Goal: Task Accomplishment & Management: Use online tool/utility

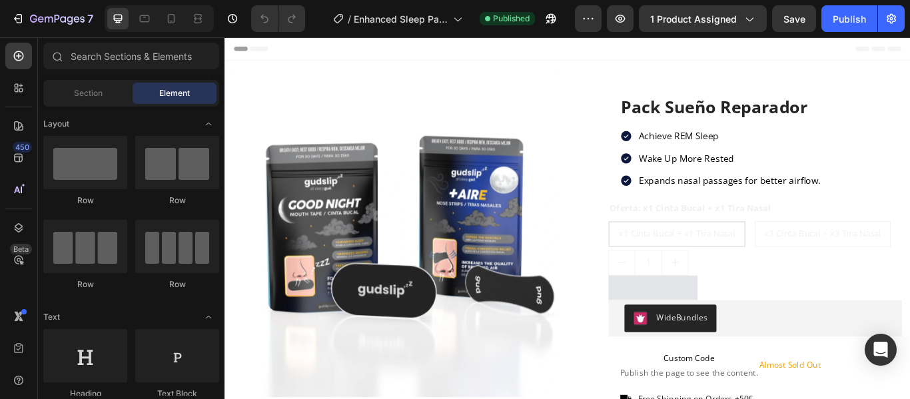
drag, startPoint x: 1019, startPoint y: 63, endPoint x: 1119, endPoint y: 65, distance: 99.9
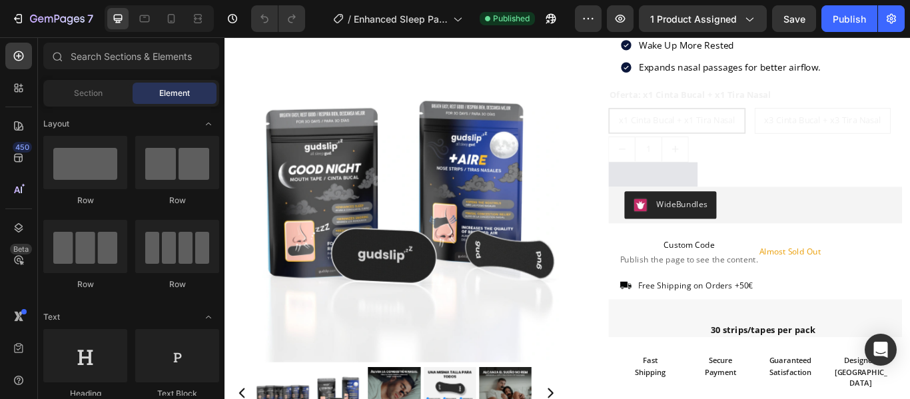
scroll to position [162, 0]
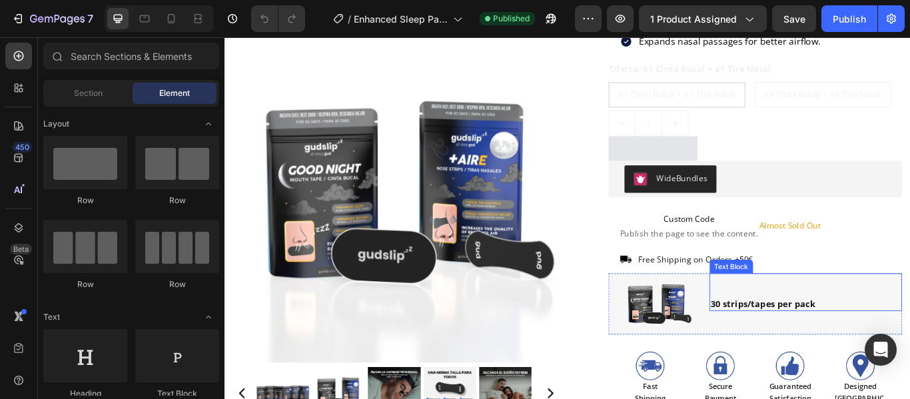
click at [840, 349] on strong "30 strips/tapes per pack" at bounding box center [851, 347] width 122 height 13
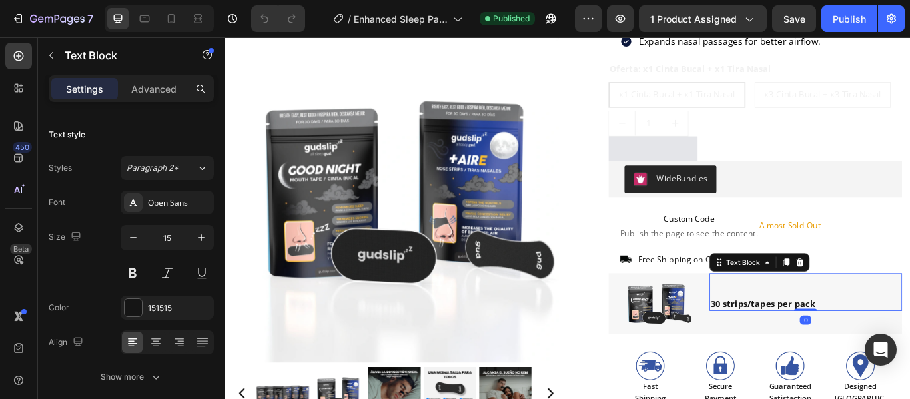
click at [822, 349] on strong "30 strips/tapes per pack" at bounding box center [851, 347] width 122 height 13
click at [854, 349] on strong "30 strips/tapes per pack" at bounding box center [851, 347] width 122 height 13
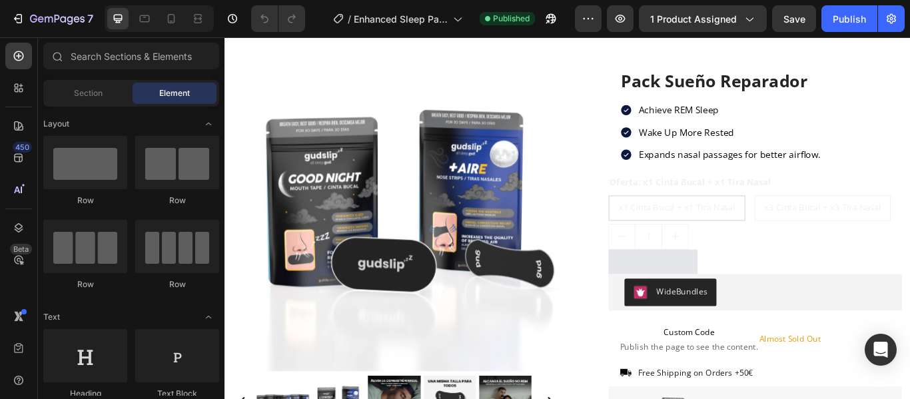
scroll to position [0, 0]
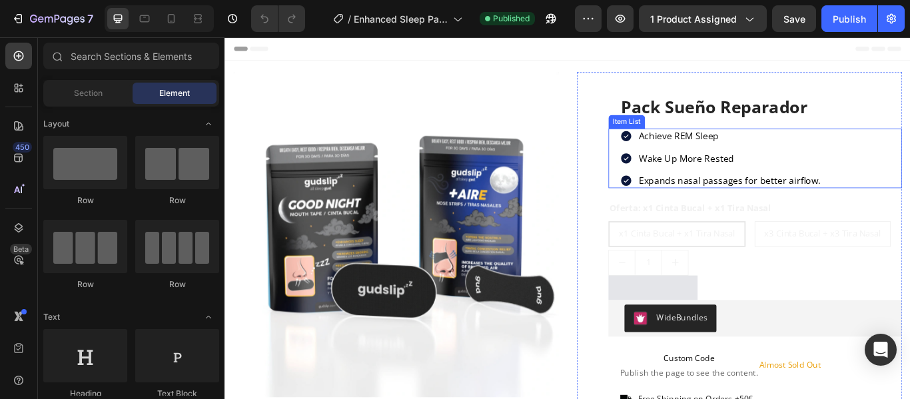
click at [802, 154] on p "Achieve REM Sleep" at bounding box center [813, 153] width 212 height 14
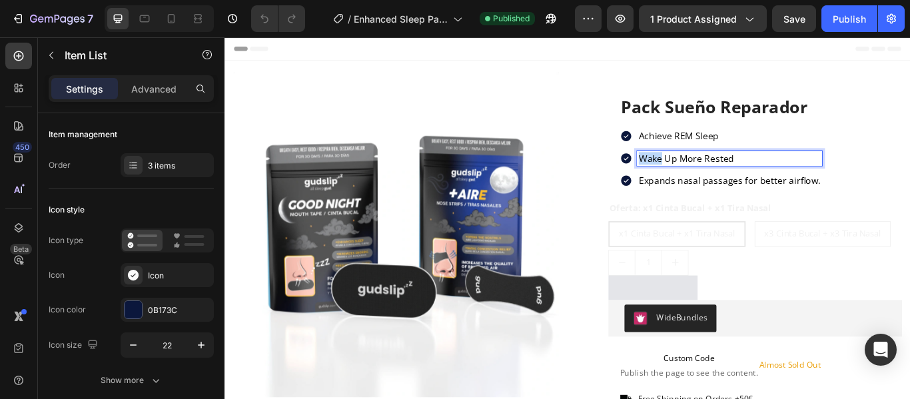
drag, startPoint x: 796, startPoint y: 152, endPoint x: 918, endPoint y: 176, distance: 124.2
click at [720, 148] on p "Achieve REM Sleep" at bounding box center [813, 153] width 212 height 14
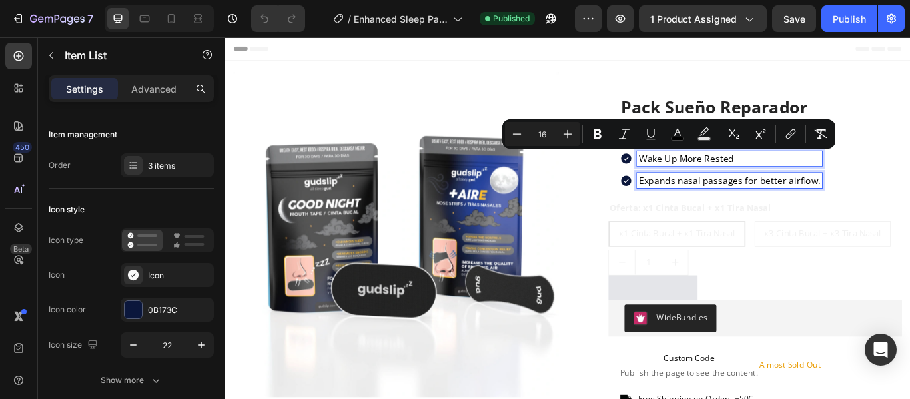
click at [844, 206] on span "Expands nasal passages for better airflow." at bounding box center [813, 203] width 212 height 15
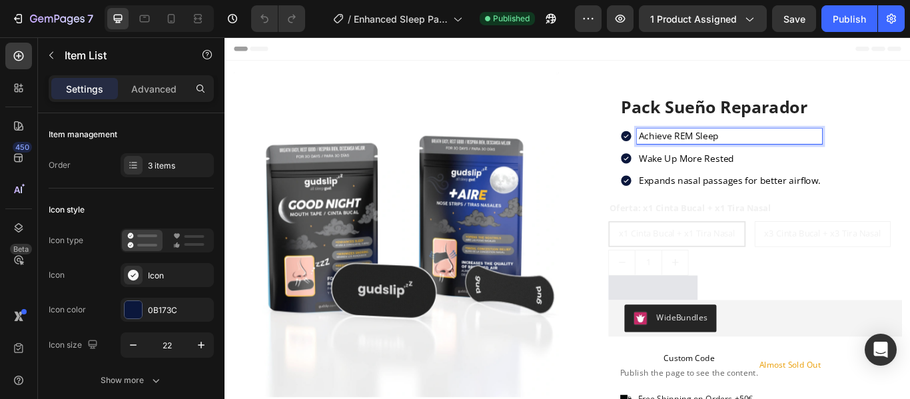
click at [798, 154] on p "Achieve REM Sleep" at bounding box center [813, 153] width 212 height 14
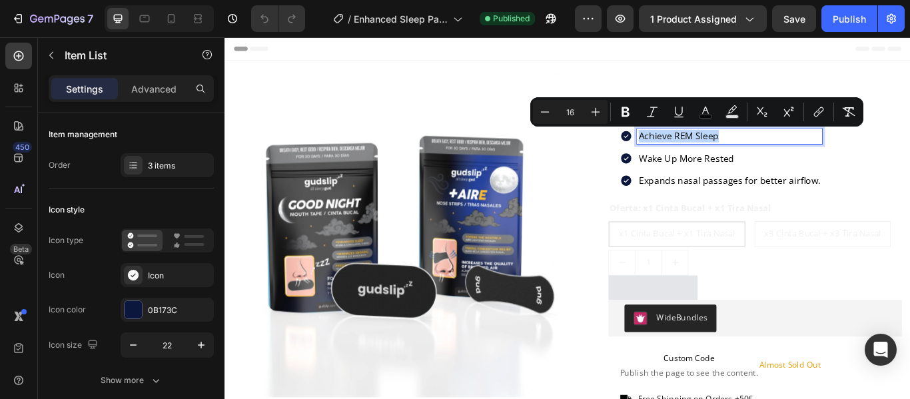
drag, startPoint x: 795, startPoint y: 148, endPoint x: 704, endPoint y: 150, distance: 91.2
click at [707, 150] on p "Achieve REM Sleep" at bounding box center [813, 153] width 212 height 14
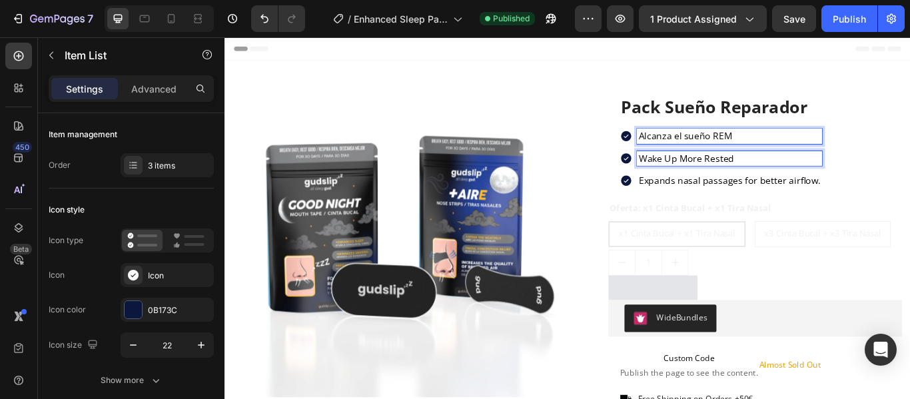
click at [811, 181] on span "Wake Up More Rested" at bounding box center [762, 178] width 111 height 15
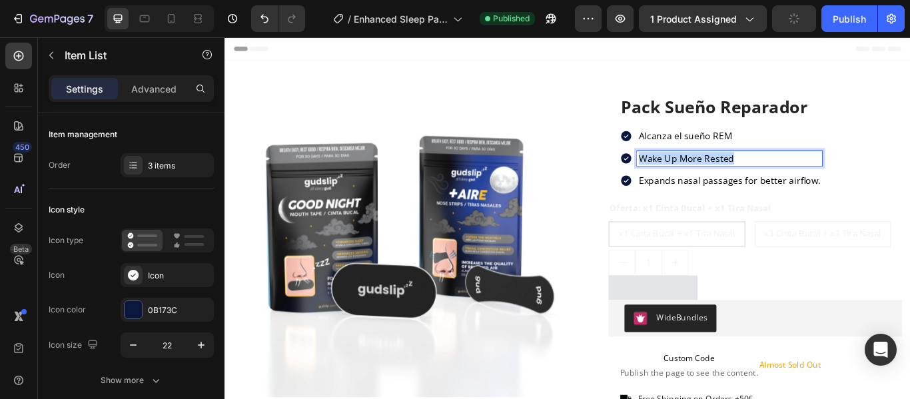
drag, startPoint x: 811, startPoint y: 180, endPoint x: 698, endPoint y: 180, distance: 113.2
click at [698, 180] on div "Wake Up More Rested" at bounding box center [803, 179] width 236 height 18
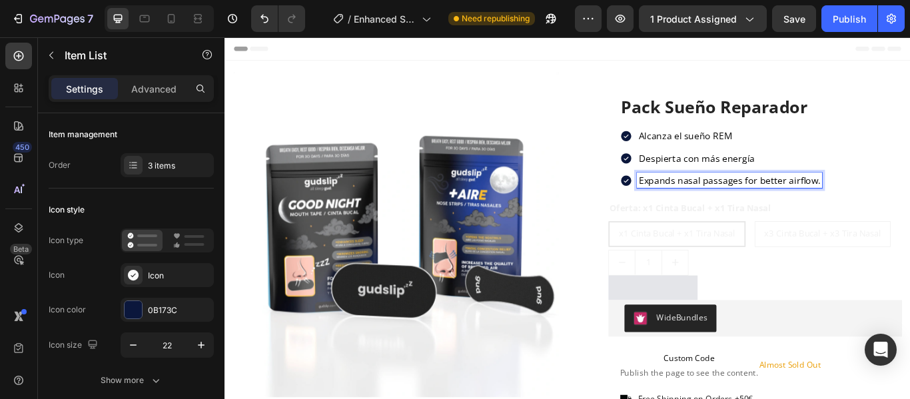
click at [908, 202] on span "Expands nasal passages for better airflow." at bounding box center [813, 203] width 212 height 15
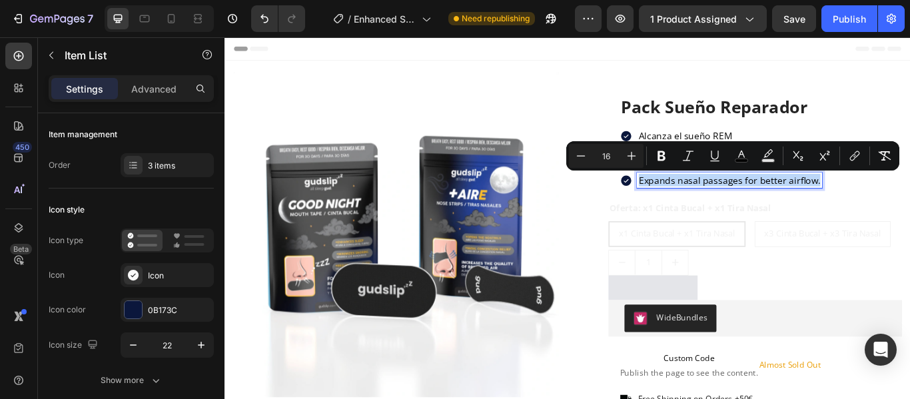
drag, startPoint x: 910, startPoint y: 204, endPoint x: 698, endPoint y: 211, distance: 212.5
click at [698, 211] on div "Expands nasal passages for better airflow." at bounding box center [803, 204] width 236 height 18
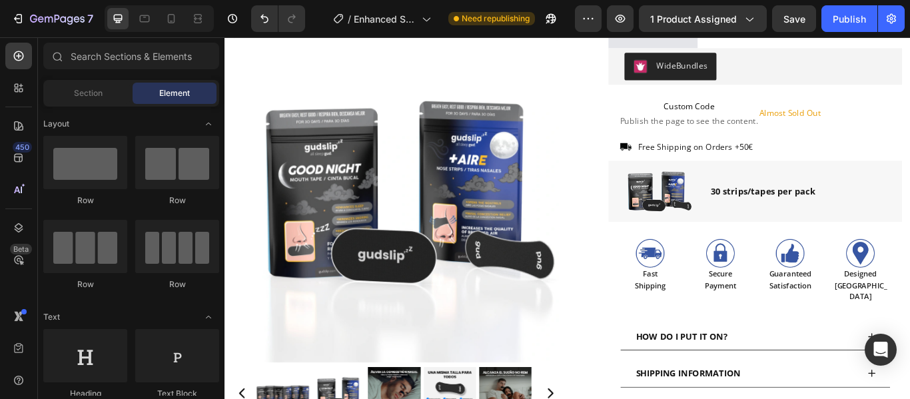
scroll to position [324, 0]
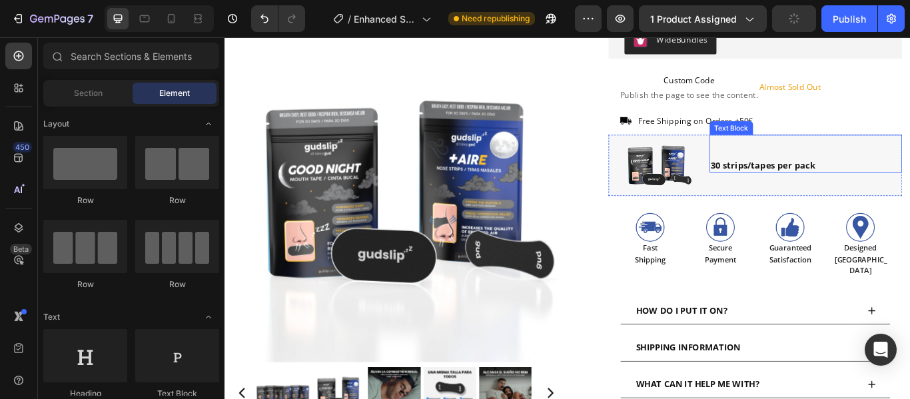
click at [909, 182] on p "30 strips/tapes per pack" at bounding box center [901, 185] width 222 height 15
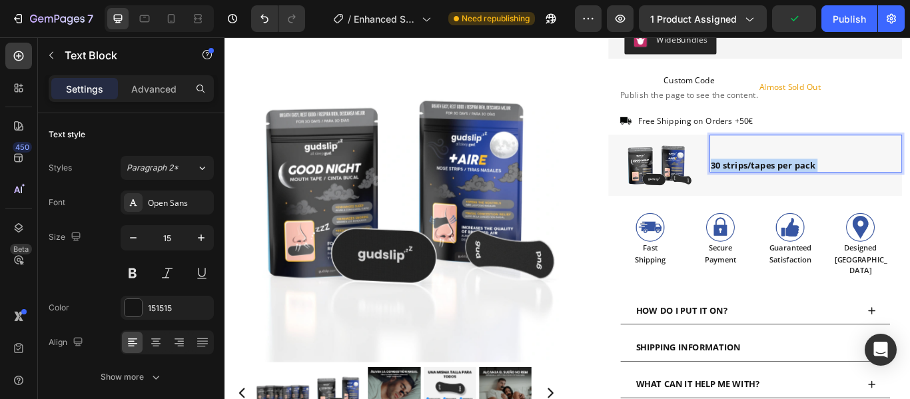
drag, startPoint x: 907, startPoint y: 184, endPoint x: 798, endPoint y: 184, distance: 108.5
click at [798, 184] on p "30 strips/tapes per pack" at bounding box center [901, 185] width 222 height 15
click at [904, 184] on p "30 strips/tapes per pack" at bounding box center [901, 185] width 222 height 15
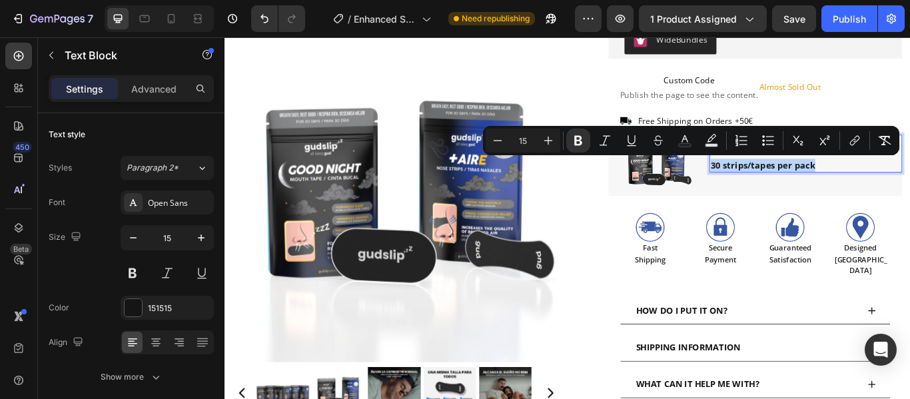
drag, startPoint x: 904, startPoint y: 184, endPoint x: 783, endPoint y: 183, distance: 120.5
click at [790, 183] on p "30 strips/tapes per pack" at bounding box center [901, 185] width 222 height 15
copy strong "30 strips/tapes per pack"
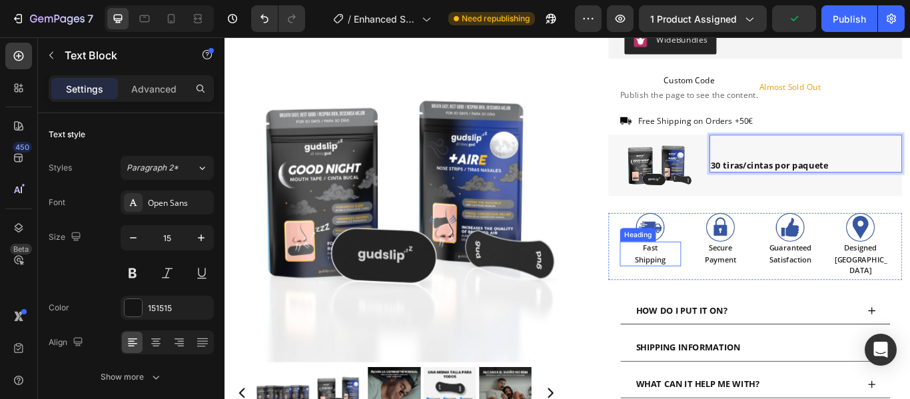
click at [715, 287] on h2 "Fast Shipping" at bounding box center [720, 289] width 71 height 29
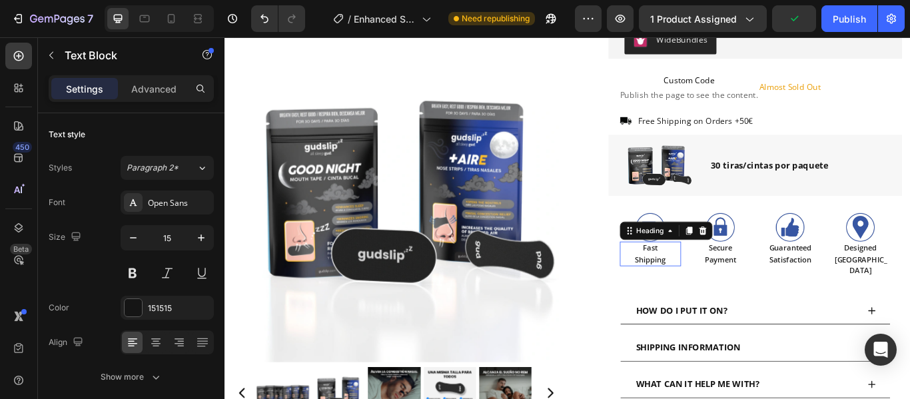
click at [715, 287] on h2 "Fast Shipping" at bounding box center [720, 289] width 71 height 29
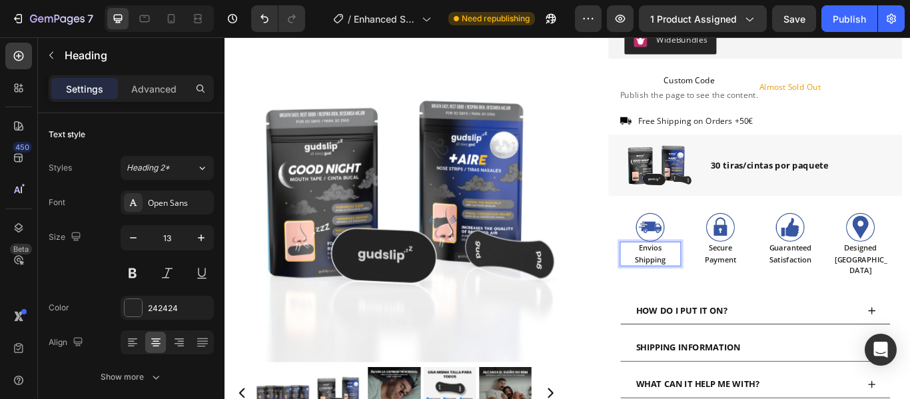
click at [715, 293] on p "Envios Shipping" at bounding box center [720, 289] width 69 height 26
click at [798, 280] on h2 "Secure Payment" at bounding box center [801, 289] width 71 height 29
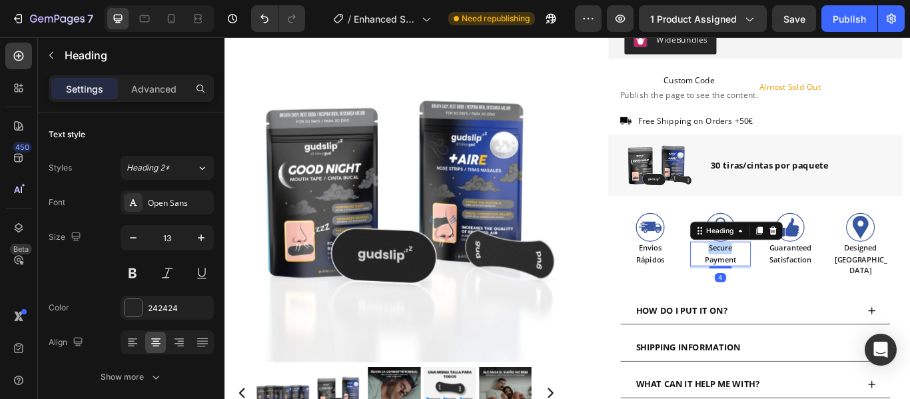
click at [798, 280] on h2 "Secure Payment" at bounding box center [801, 289] width 71 height 29
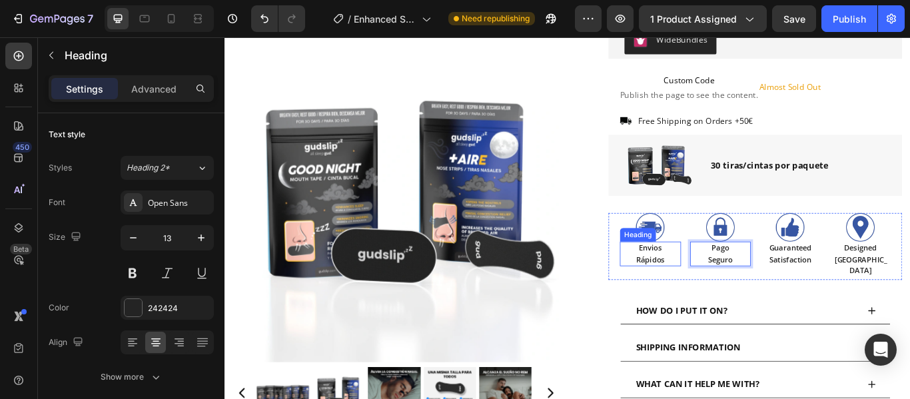
click at [707, 279] on p "Envios Rápidos" at bounding box center [720, 289] width 69 height 26
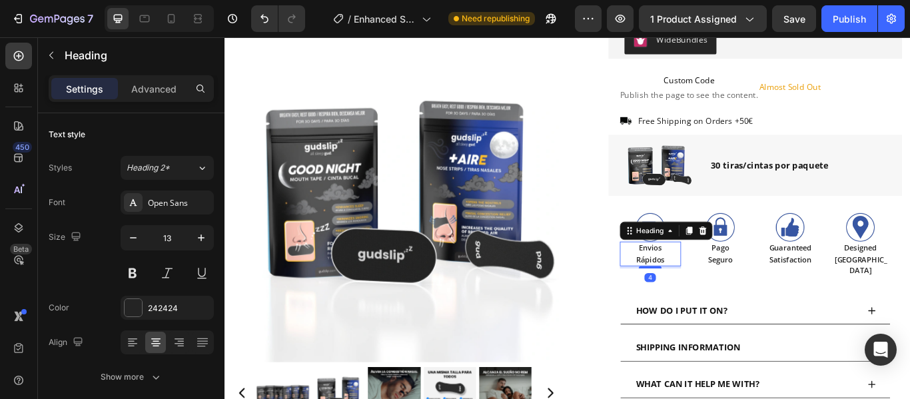
click at [711, 283] on p "Envios Rápidos" at bounding box center [720, 289] width 69 height 26
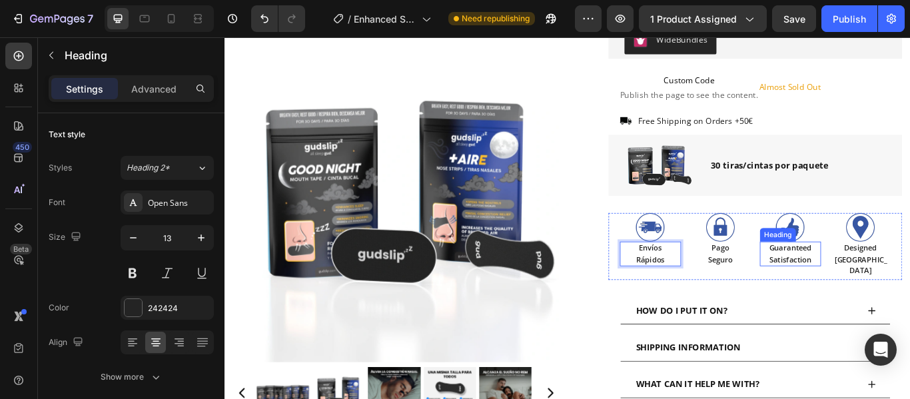
click at [880, 284] on h2 "Guaranteed Satisfaction" at bounding box center [883, 289] width 71 height 29
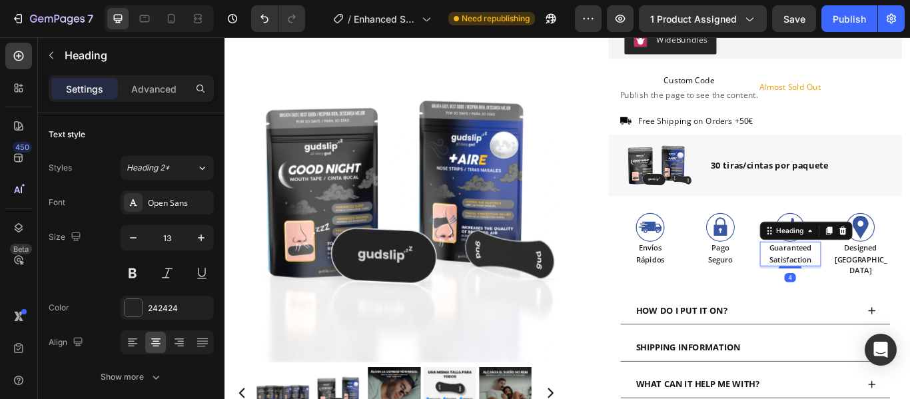
click at [880, 284] on h2 "Guaranteed Satisfaction" at bounding box center [883, 289] width 71 height 29
click at [893, 297] on p "SatifacciónSatisfaction" at bounding box center [883, 289] width 69 height 26
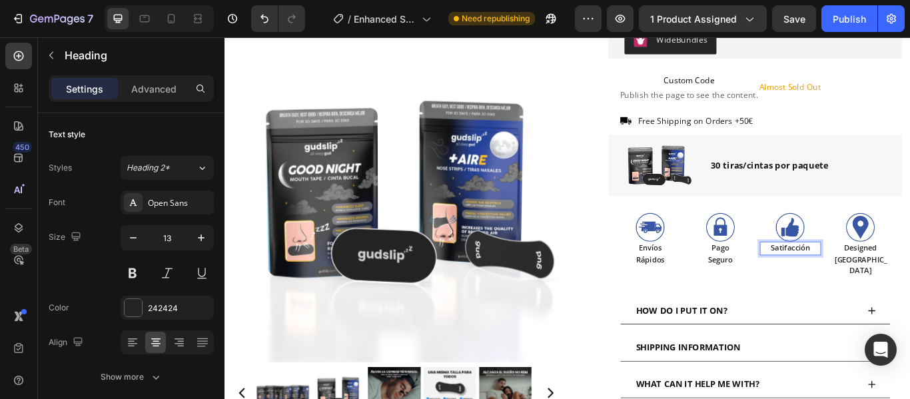
click at [867, 282] on p "Satifacción" at bounding box center [883, 282] width 69 height 13
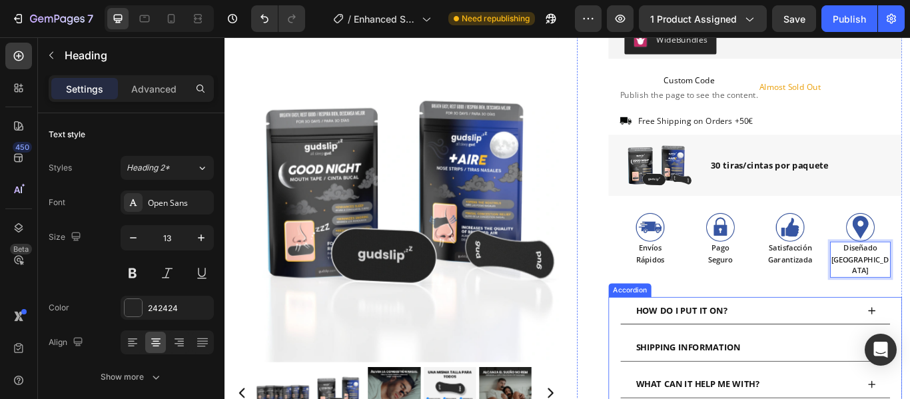
click at [802, 348] on span "HOW DO I PUT IT ON?" at bounding box center [756, 354] width 107 height 13
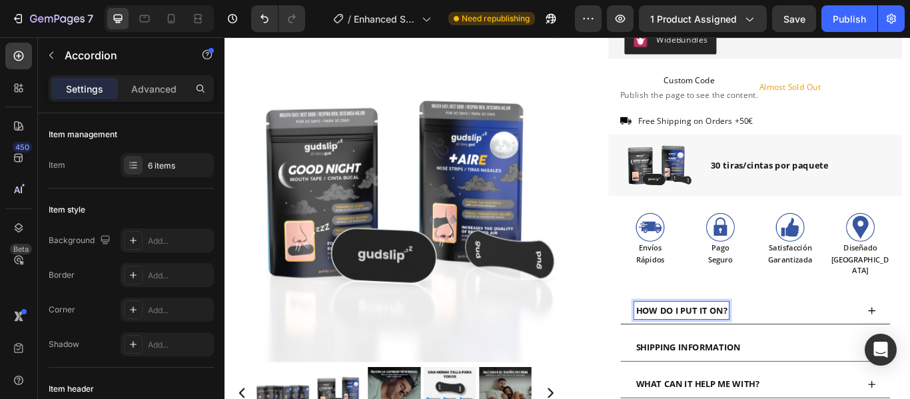
click at [802, 348] on span "HOW DO I PUT IT ON?" at bounding box center [756, 354] width 107 height 13
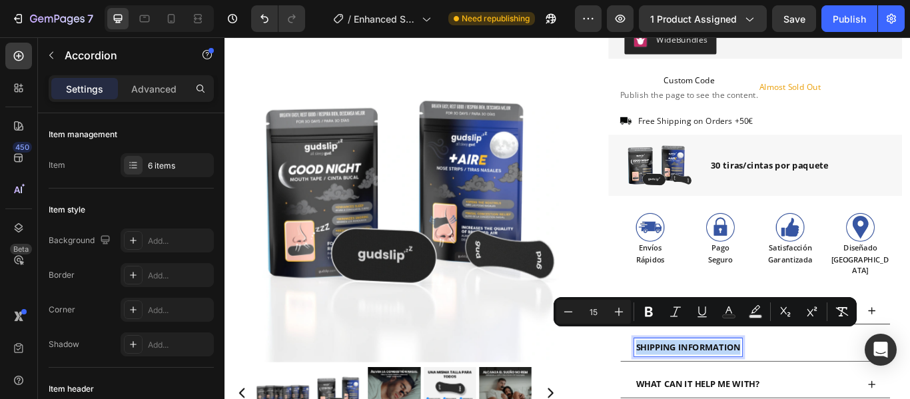
drag, startPoint x: 806, startPoint y: 347, endPoint x: 764, endPoint y: 338, distance: 42.2
click at [764, 345] on div "HOW DO I PUT IT ON?" at bounding box center [756, 355] width 111 height 21
click at [761, 348] on span "HOW DO I PUT IT ON?" at bounding box center [756, 354] width 107 height 13
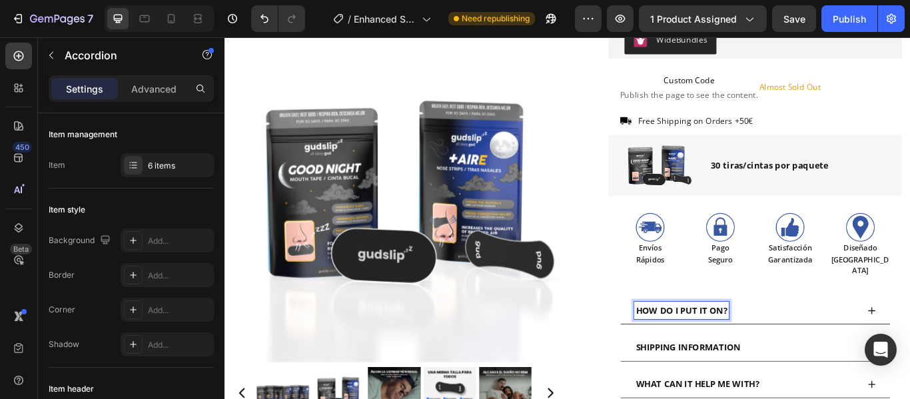
click at [806, 345] on div "HOW DO I PUT IT ON?" at bounding box center [756, 355] width 111 height 21
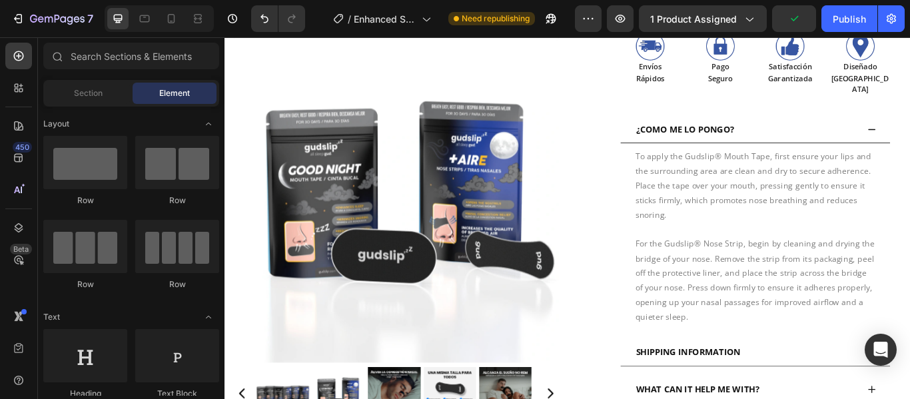
scroll to position [546, 0]
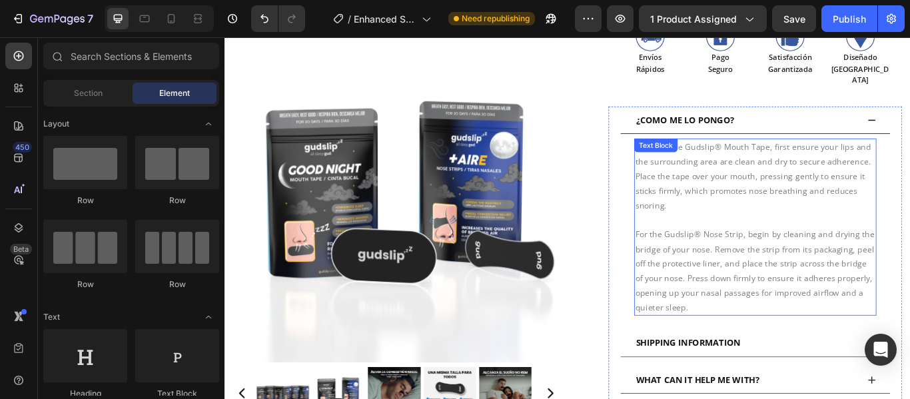
click at [764, 340] on p "For the Gudslip® Nose Strip, begin by cleaning and drying the bridge of your no…" at bounding box center [843, 309] width 280 height 102
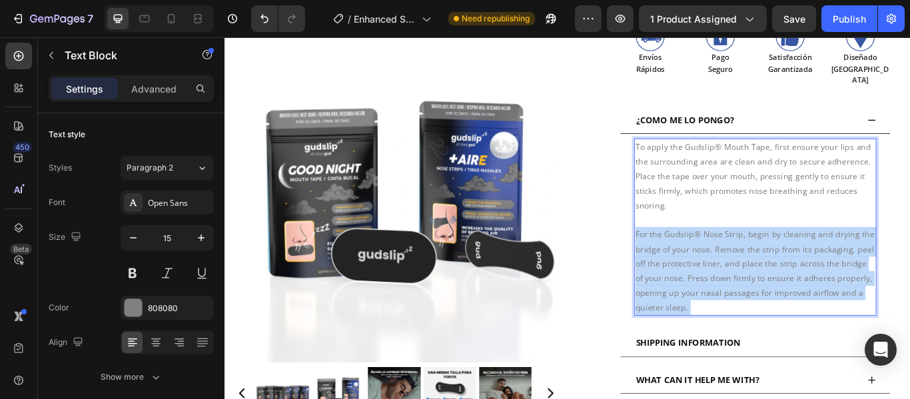
drag, startPoint x: 764, startPoint y: 340, endPoint x: 756, endPoint y: 348, distance: 11.8
click at [756, 348] on div "To apply the Gudslip® Mouth Tape, first ensure your lips and the surrounding ar…" at bounding box center [842, 258] width 282 height 206
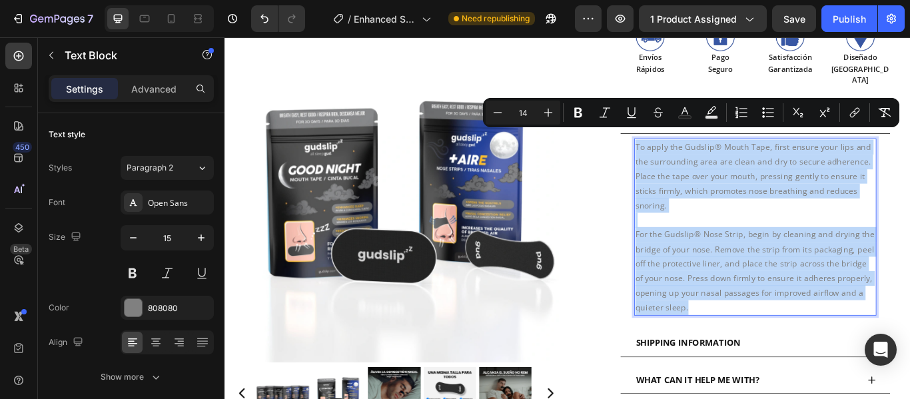
drag, startPoint x: 759, startPoint y: 342, endPoint x: 695, endPoint y: 145, distance: 207.2
click at [701, 155] on div "To apply the Gudslip® Mouth Tape, first ensure your lips and the surrounding ar…" at bounding box center [842, 258] width 282 height 206
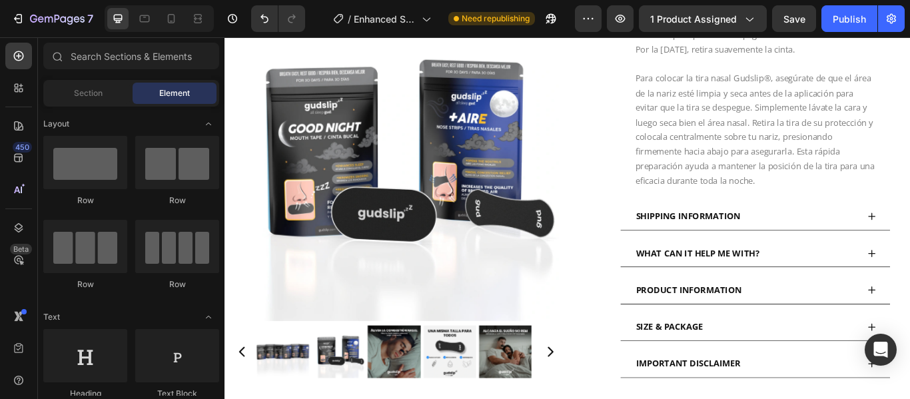
scroll to position [862, 0]
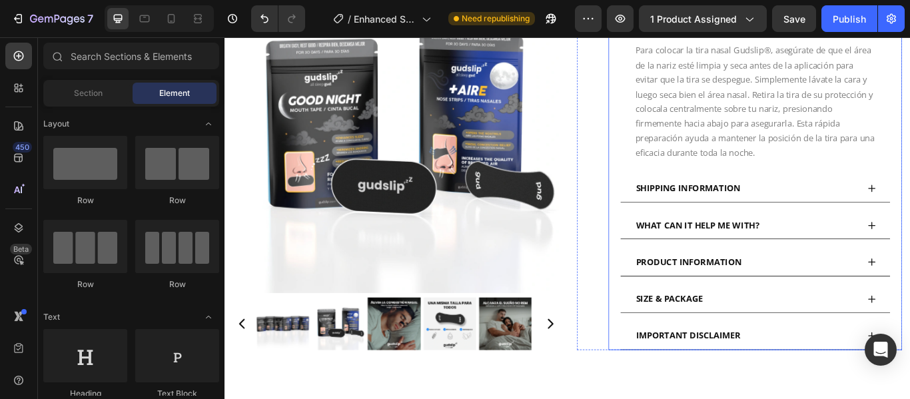
click at [814, 206] on span "SHIPPING INFORMATION" at bounding box center [764, 212] width 122 height 13
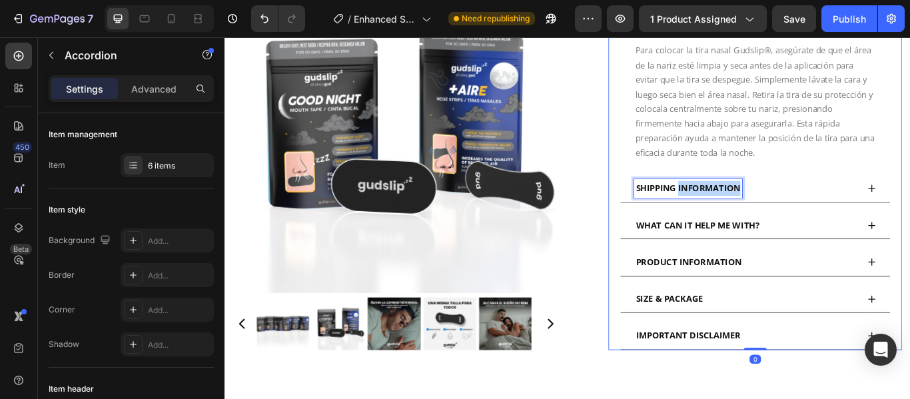
click at [816, 206] on span "SHIPPING INFORMATION" at bounding box center [764, 212] width 122 height 13
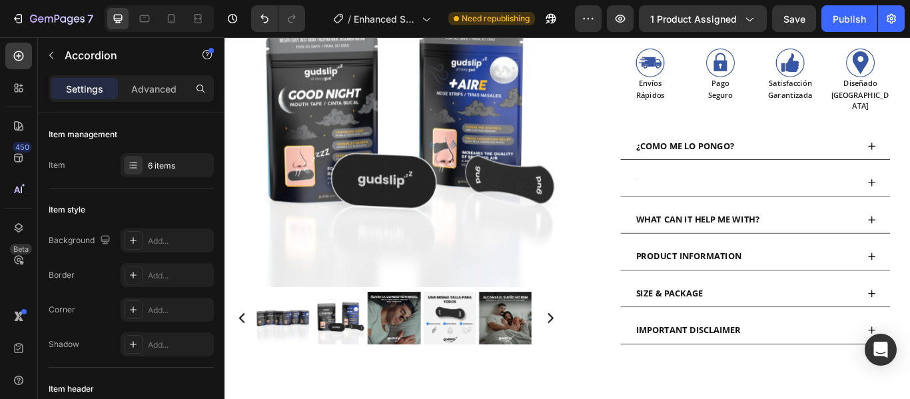
scroll to position [506, 0]
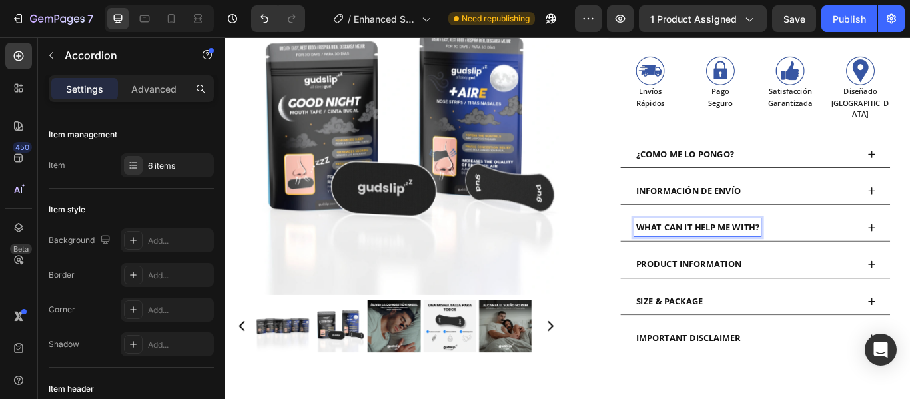
click at [834, 252] on span "WHAT CAN IT HELP ME WITH?" at bounding box center [775, 258] width 144 height 13
click at [843, 249] on div "WHAT CAN IT HELP ME WITH?" at bounding box center [775, 259] width 148 height 21
drag, startPoint x: 843, startPoint y: 249, endPoint x: 699, endPoint y: 243, distance: 144.0
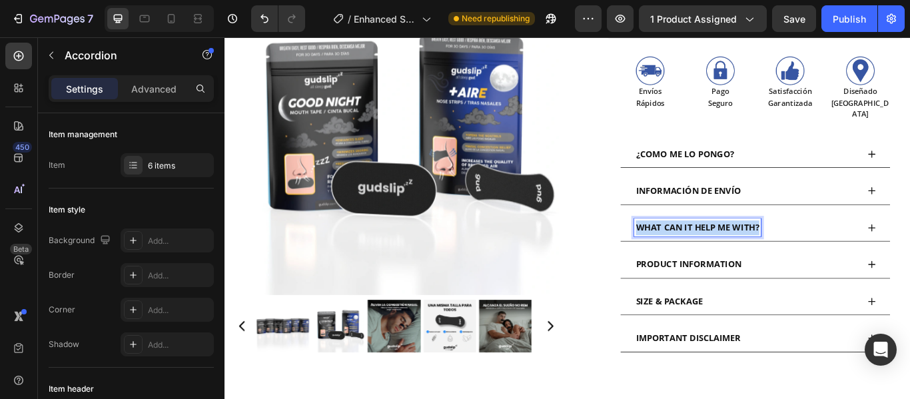
click at [701, 249] on div "WHAT CAN IT HELP ME WITH?" at bounding box center [775, 259] width 148 height 21
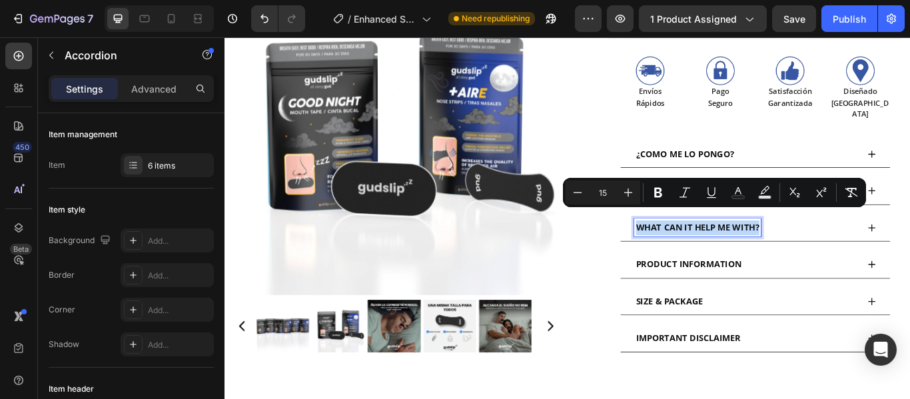
click at [703, 252] on span "WHAT CAN IT HELP ME WITH?" at bounding box center [775, 258] width 144 height 13
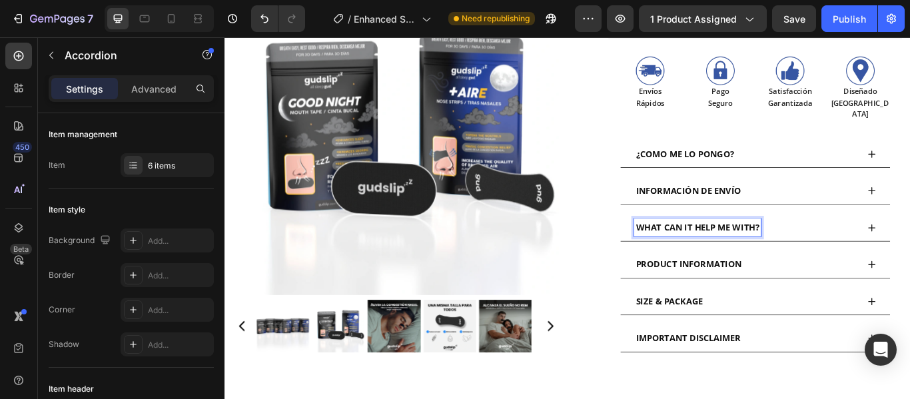
drag, startPoint x: 699, startPoint y: 243, endPoint x: 842, endPoint y: 250, distance: 143.4
click at [842, 252] on span "WHAT CAN IT HELP ME WITH?" at bounding box center [775, 258] width 144 height 13
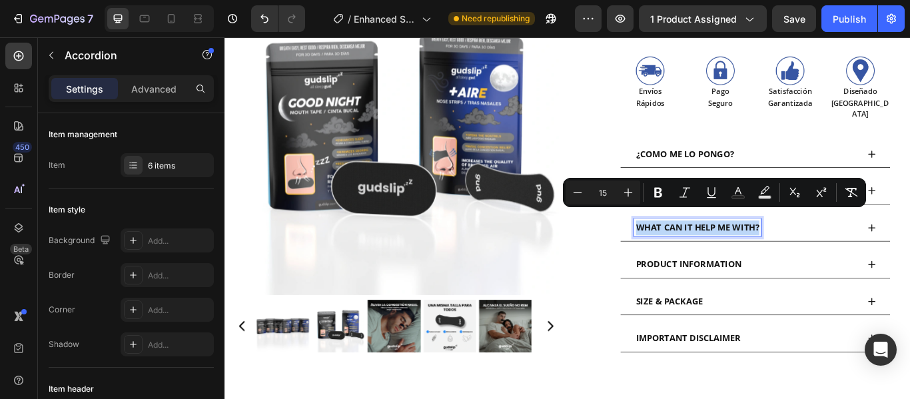
drag, startPoint x: 842, startPoint y: 250, endPoint x: 699, endPoint y: 253, distance: 143.9
click at [703, 253] on p "WHAT CAN IT HELP ME WITH?" at bounding box center [775, 259] width 144 height 17
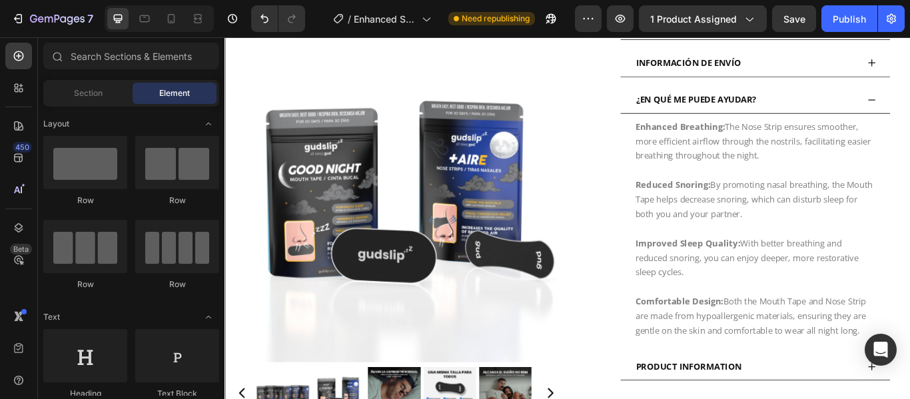
scroll to position [666, 0]
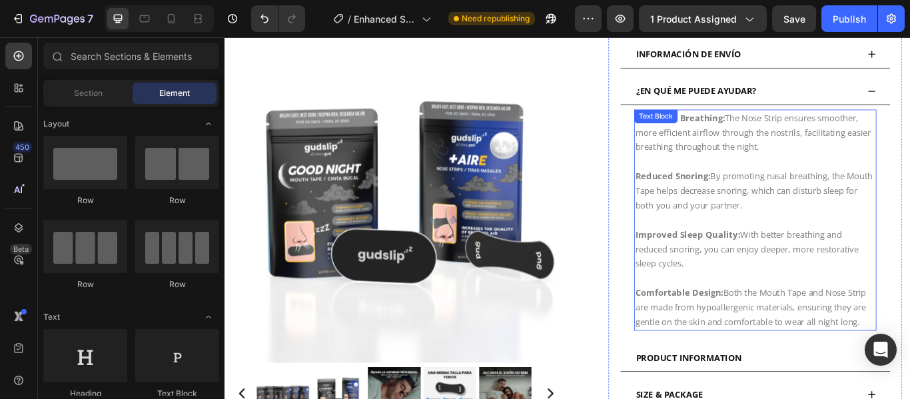
click at [909, 356] on p "Comfortable Design: Both the Mouth Tape and Nose Strip are made from hypoallerg…" at bounding box center [843, 351] width 280 height 51
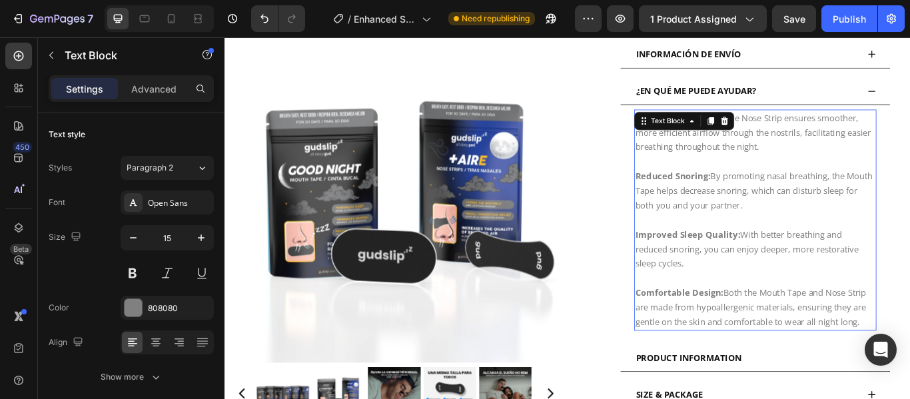
click at [909, 356] on p "Comfortable Design: Both the Mouth Tape and Nose Strip are made from hypoallerg…" at bounding box center [843, 351] width 280 height 51
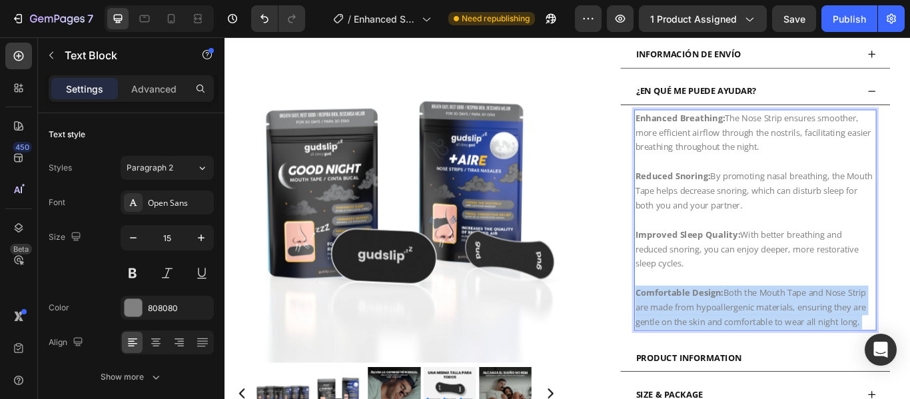
drag, startPoint x: 964, startPoint y: 356, endPoint x: 882, endPoint y: 326, distance: 87.2
click at [835, 326] on p "Comfortable Design: Both the Mouth Tape and Nose Strip are made from hypoallerg…" at bounding box center [843, 351] width 280 height 51
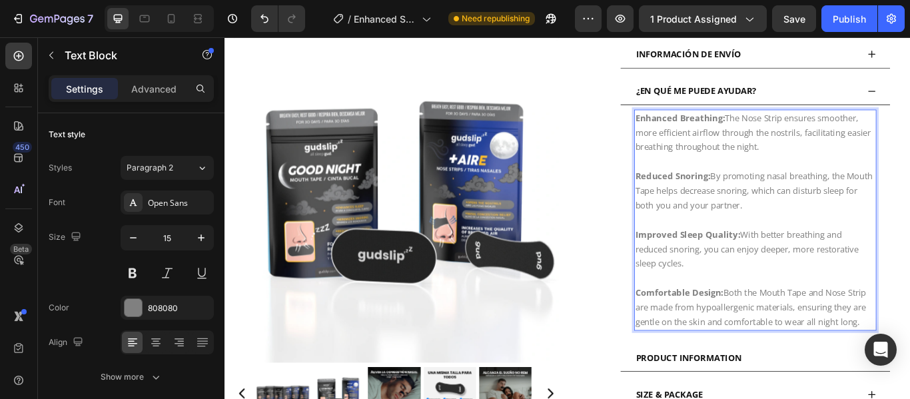
click at [909, 358] on p "Comfortable Design: Both the Mouth Tape and Nose Strip are made from hypoallerg…" at bounding box center [843, 351] width 280 height 51
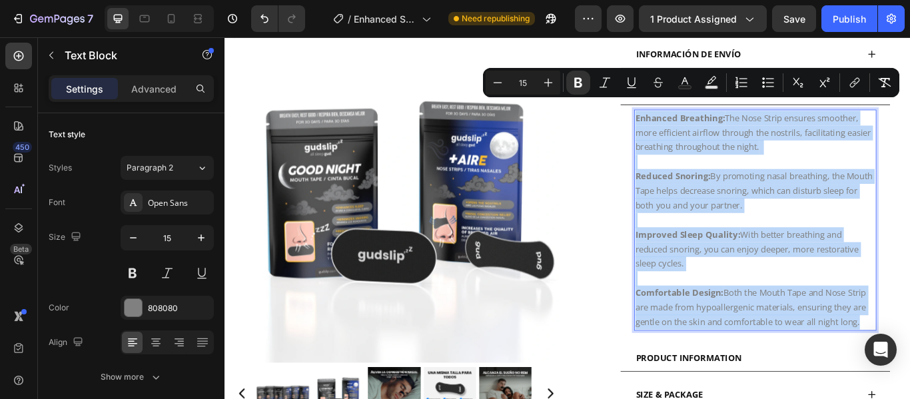
drag, startPoint x: 964, startPoint y: 358, endPoint x: 697, endPoint y: 115, distance: 360.6
click at [701, 121] on div "Enhanced Breathing: The Nose Strip ensures smoother, more efficient airflow thr…" at bounding box center [842, 250] width 282 height 258
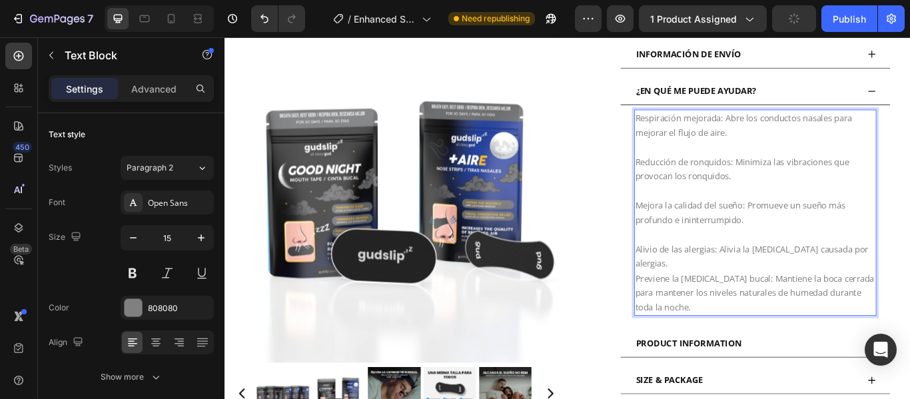
click at [758, 292] on p "Alivio de las alergias: Alivia la [MEDICAL_DATA] causada por alergias." at bounding box center [843, 283] width 280 height 51
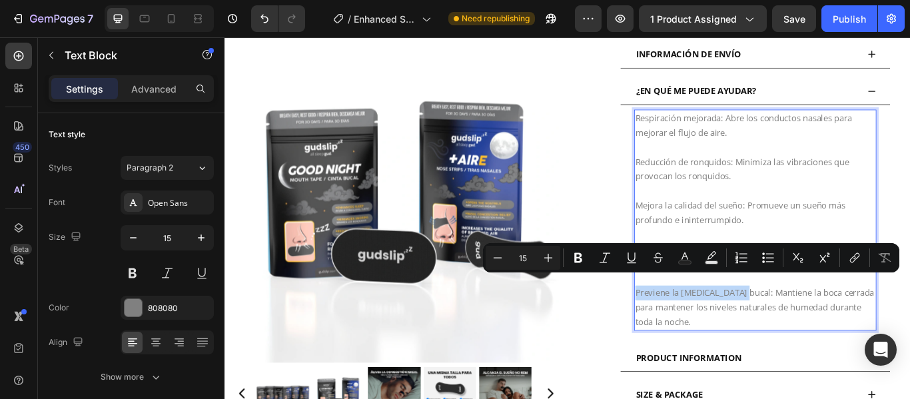
drag, startPoint x: 828, startPoint y: 323, endPoint x: 698, endPoint y: 324, distance: 130.5
click at [703, 326] on p "Previene la [MEDICAL_DATA] bucal: Mantiene la boca cerrada para mantener los ni…" at bounding box center [843, 351] width 280 height 51
drag, startPoint x: 579, startPoint y: 258, endPoint x: 465, endPoint y: 236, distance: 115.4
click at [579, 258] on icon "Editor contextual toolbar" at bounding box center [578, 258] width 8 height 10
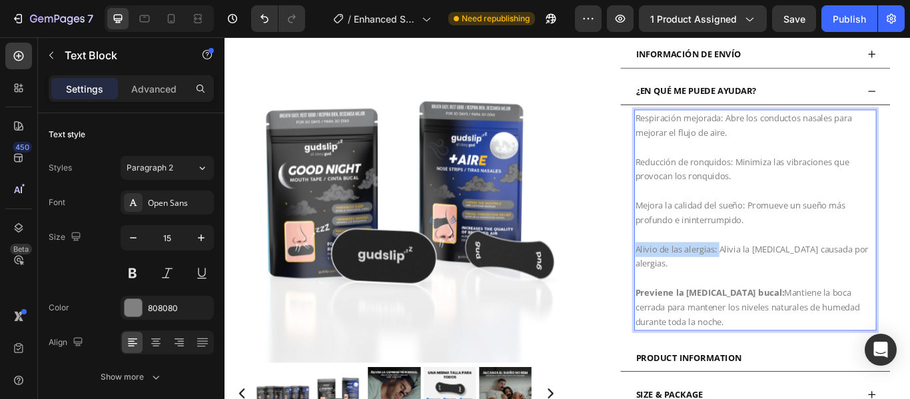
drag, startPoint x: 795, startPoint y: 272, endPoint x: 697, endPoint y: 276, distance: 98.6
click at [701, 276] on div "Respiración mejorada: Abre los conductos nasales para mejorar el flujo de aire.…" at bounding box center [842, 250] width 282 height 258
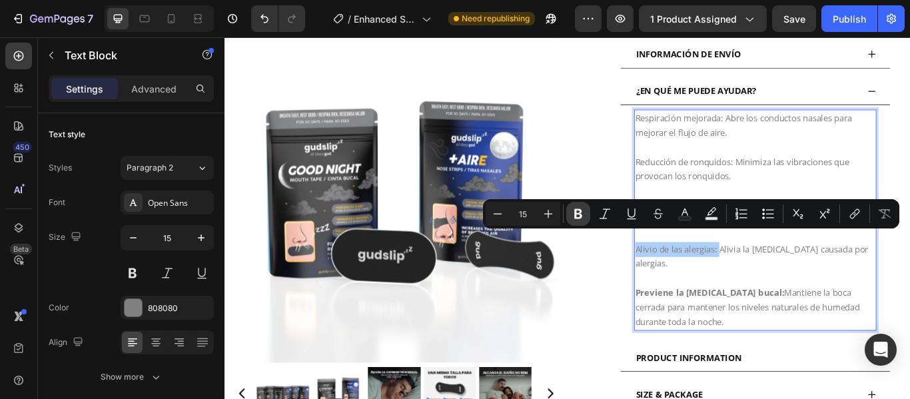
drag, startPoint x: 576, startPoint y: 212, endPoint x: 507, endPoint y: 186, distance: 74.0
click at [576, 212] on icon "Editor contextual toolbar" at bounding box center [578, 214] width 8 height 10
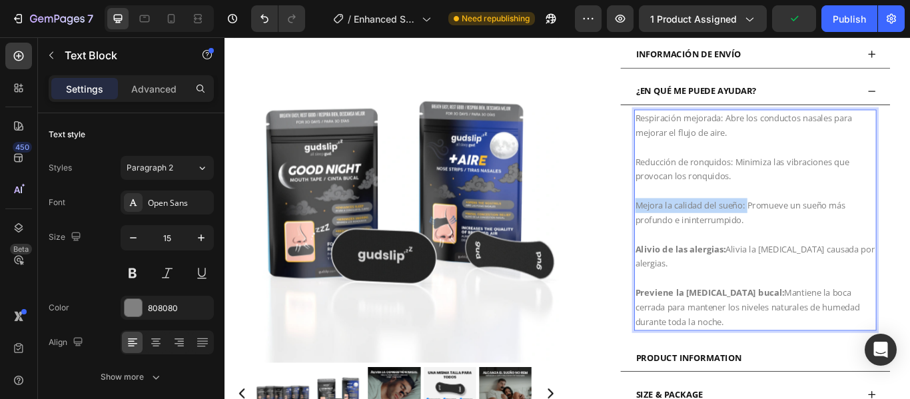
drag, startPoint x: 832, startPoint y: 221, endPoint x: 695, endPoint y: 220, distance: 137.2
click at [701, 220] on div "Respiración mejorada: Abre los conductos nasales para mejorar el flujo de aire.…" at bounding box center [842, 250] width 282 height 258
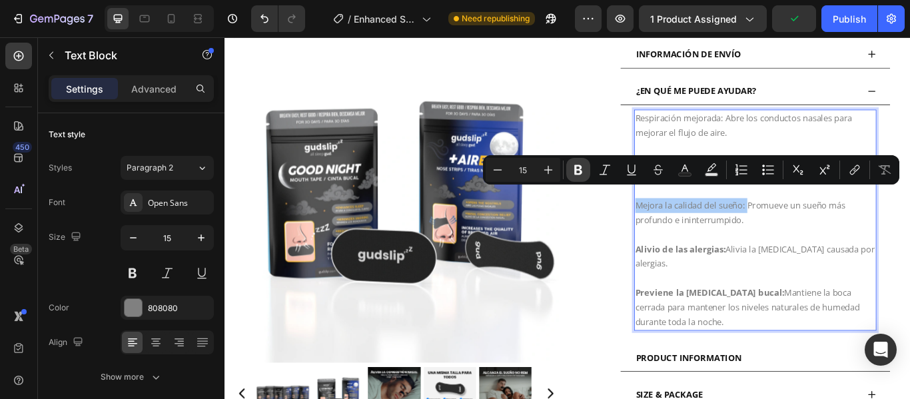
drag, startPoint x: 575, startPoint y: 168, endPoint x: 550, endPoint y: 129, distance: 46.4
click at [575, 168] on icon "Editor contextual toolbar" at bounding box center [578, 170] width 8 height 10
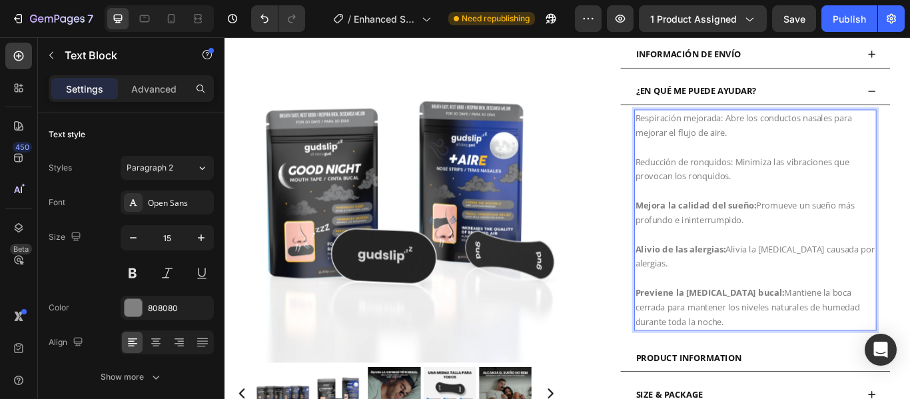
click at [802, 156] on p "Reducción de ronquidos: Minimiza las vibraciones que provocan los ronquidos." at bounding box center [843, 181] width 280 height 51
click at [818, 168] on p "⁠⁠⁠⁠⁠⁠⁠ Reducción de ronquidos: Minimiza las vibraciones que provocan los ronqu…" at bounding box center [843, 181] width 280 height 51
drag, startPoint x: 814, startPoint y: 168, endPoint x: 697, endPoint y: 164, distance: 116.6
click at [703, 164] on p "Reducción de ronquidos: Minimiza las vibraciones que provocan los ronquidos." at bounding box center [843, 181] width 280 height 51
drag, startPoint x: 752, startPoint y: 165, endPoint x: 782, endPoint y: 166, distance: 30.0
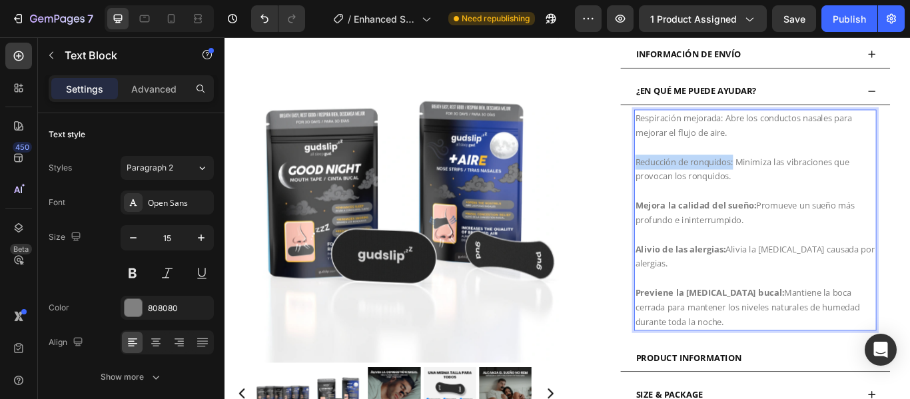
click at [782, 166] on p "Reducción de ronquidos: Minimiza las vibraciones que provocan los ronquidos." at bounding box center [843, 181] width 280 height 51
drag, startPoint x: 816, startPoint y: 174, endPoint x: 700, endPoint y: 170, distance: 115.9
click at [703, 170] on p "Reducción de ronquidos: Minimiza las vibraciones que provocan los ronquidos." at bounding box center [843, 181] width 280 height 51
click at [735, 168] on p "Reducción de ronquidos: Minimiza las vibraciones que provocan los ronquidos." at bounding box center [843, 181] width 280 height 51
drag, startPoint x: 814, startPoint y: 170, endPoint x: 797, endPoint y: 168, distance: 17.4
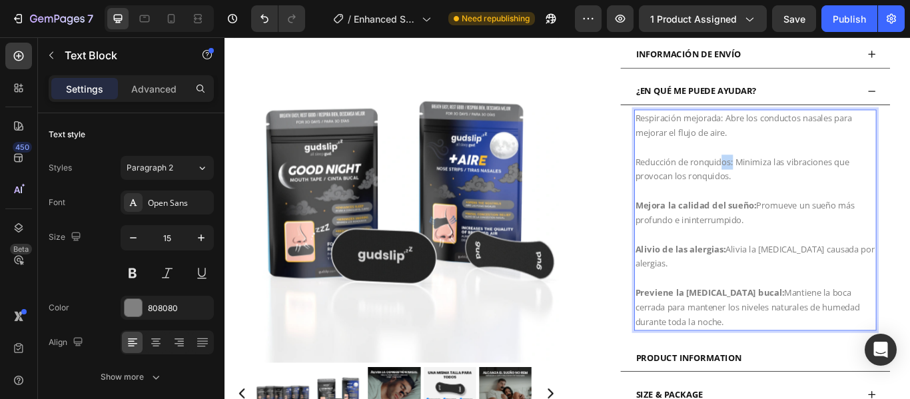
click at [797, 168] on p "Reducción de ronquidos: Minimiza las vibraciones que provocan los ronquidos." at bounding box center [843, 181] width 280 height 51
click at [812, 169] on p "Reducción de ronquidos: Minimiza las vibraciones que provocan los ronquidos." at bounding box center [843, 181] width 280 height 51
drag, startPoint x: 812, startPoint y: 169, endPoint x: 697, endPoint y: 170, distance: 115.9
click at [701, 170] on div "Respiración mejorada: Abre los conductos nasales para mejorar el flujo de aire.…" at bounding box center [842, 250] width 282 height 258
click at [706, 169] on p "Reducción de ronquidos: Minimiza las vibraciones que provocan los ronquidos." at bounding box center [843, 181] width 280 height 51
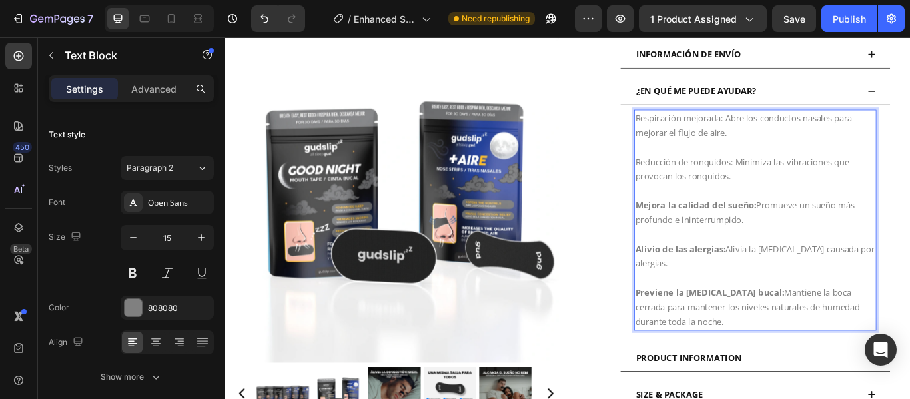
click at [706, 169] on p "Reducción de ronquidos: Minimiza las vibraciones que provocan los ronquidos." at bounding box center [843, 181] width 280 height 51
click at [784, 139] on p "Respiración mejorada: Abre los conductos nasales para mejorar el flujo de aire." at bounding box center [843, 140] width 280 height 34
click at [806, 123] on p "Respiración mejorada: Abre los conductos nasales para mejorar el flujo de aire." at bounding box center [843, 140] width 280 height 34
drag, startPoint x: 802, startPoint y: 120, endPoint x: 700, endPoint y: 118, distance: 101.9
click at [703, 123] on p "Respiración mejorada: Abre los conductos nasales para mejorar el flujo de aire." at bounding box center [843, 140] width 280 height 34
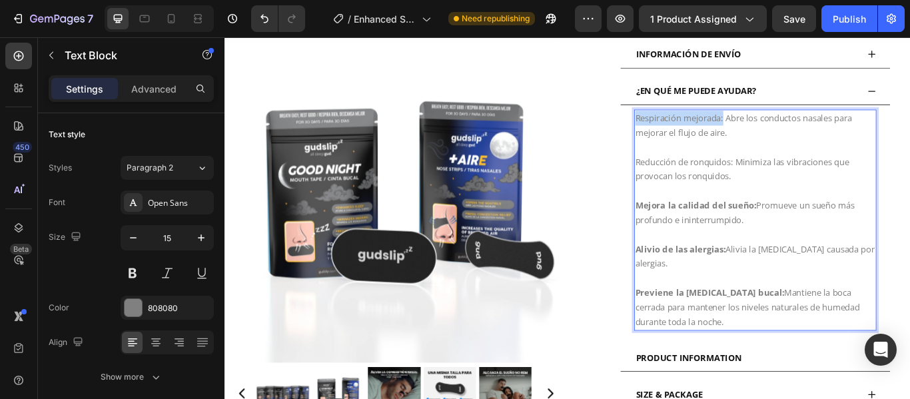
click at [734, 123] on p "Respiración mejorada: Abre los conductos nasales para mejorar el flujo de aire." at bounding box center [843, 140] width 280 height 34
drag, startPoint x: 804, startPoint y: 117, endPoint x: 695, endPoint y: 123, distance: 109.4
click at [701, 123] on div "Respiración mejorada: Abre los conductos nasales para mejorar el flujo de aire.…" at bounding box center [842, 250] width 282 height 258
drag, startPoint x: 129, startPoint y: 280, endPoint x: 358, endPoint y: 154, distance: 261.6
click at [129, 280] on button at bounding box center [133, 273] width 24 height 24
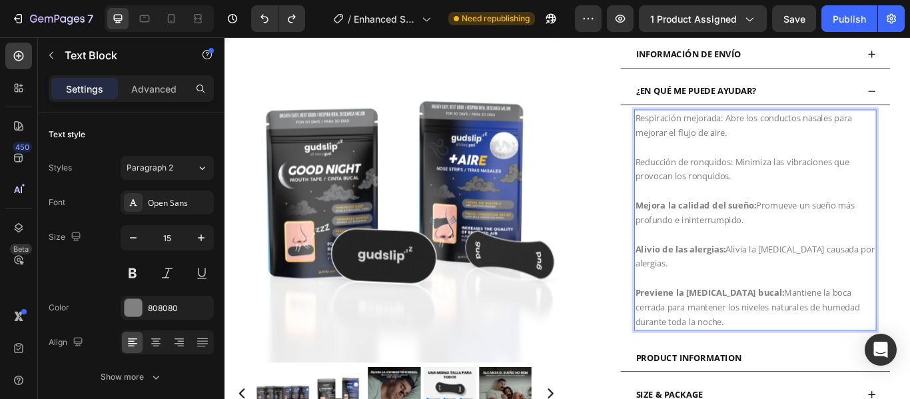
click at [808, 168] on p "Reducción de ronquidos: Minimiza las vibraciones que provocan los ronquidos." at bounding box center [843, 181] width 280 height 51
click at [815, 170] on p "Reducción de ronquidos: Minimiza las vibraciones que provocan los ronquidos." at bounding box center [843, 181] width 280 height 51
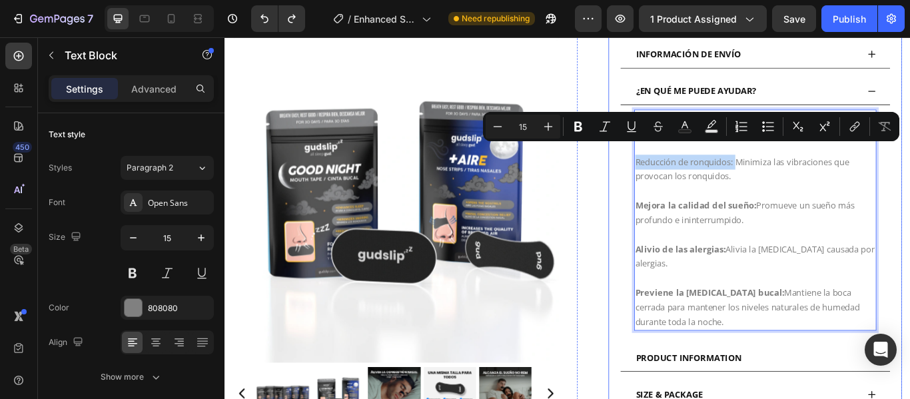
drag, startPoint x: 815, startPoint y: 170, endPoint x: 689, endPoint y: 164, distance: 126.6
click at [689, 164] on div "Respiración mejorada: Abre los conductos nasales para mejorar el flujo de aire.…" at bounding box center [842, 250] width 314 height 268
click at [588, 123] on button "Bold" at bounding box center [578, 127] width 24 height 24
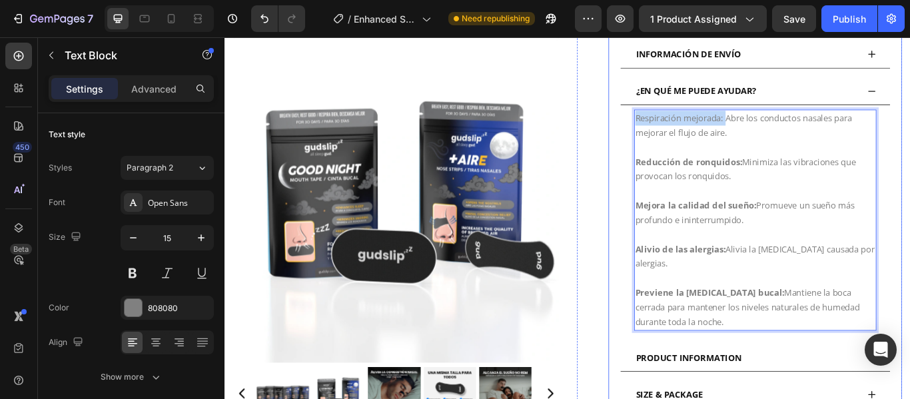
drag, startPoint x: 804, startPoint y: 119, endPoint x: 685, endPoint y: 123, distance: 119.3
click at [685, 123] on div "Respiración mejorada: Abre los conductos nasales para mejorar el flujo de aire.…" at bounding box center [842, 250] width 314 height 268
drag, startPoint x: 736, startPoint y: 116, endPoint x: 802, endPoint y: 120, distance: 66.0
click at [802, 123] on p "Respiración mejorada: Abre los conductos nasales para mejorar el flujo de aire." at bounding box center [843, 140] width 280 height 34
click at [806, 123] on p "Respiración mejorada: Abre los conductos nasales para mejorar el flujo de aire." at bounding box center [843, 140] width 280 height 34
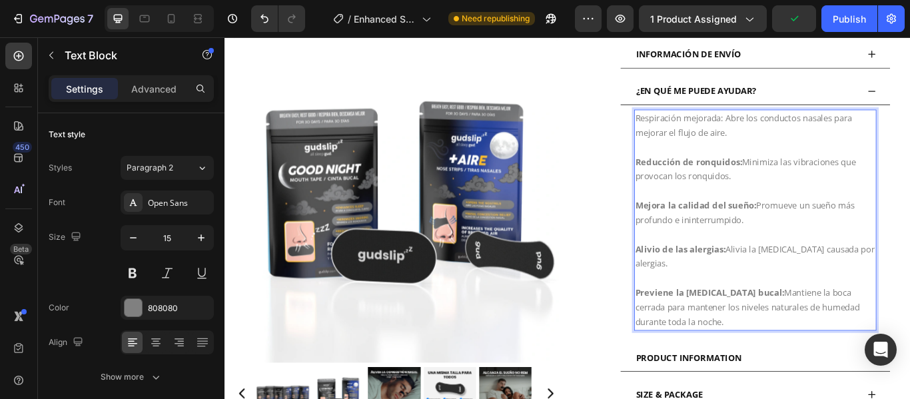
click at [806, 123] on p "Respiración mejorada: Abre los conductos nasales para mejorar el flujo de aire." at bounding box center [843, 140] width 280 height 34
click at [801, 123] on p "Respiración mejorada: Abre los conductos nasales para mejorar el flujo de aire." at bounding box center [843, 140] width 280 height 34
drag, startPoint x: 801, startPoint y: 119, endPoint x: 697, endPoint y: 118, distance: 103.9
click at [703, 123] on p "Respiración mejorada: Abre los conductos nasales para mejorar el flujo de aire." at bounding box center [843, 140] width 280 height 34
click at [772, 123] on p "Respiración mejorada: Abre los conductos nasales para mejorar el flujo de aire." at bounding box center [843, 140] width 280 height 34
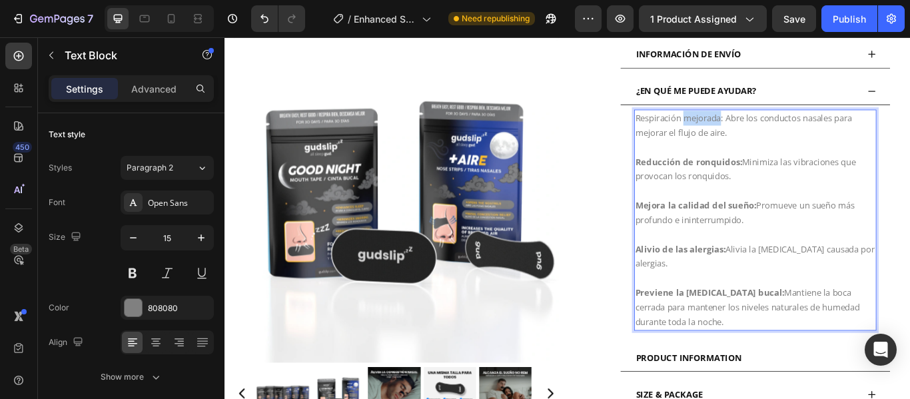
click at [772, 123] on p "Respiración mejorada: Abre los conductos nasales para mejorar el flujo de aire." at bounding box center [843, 140] width 280 height 34
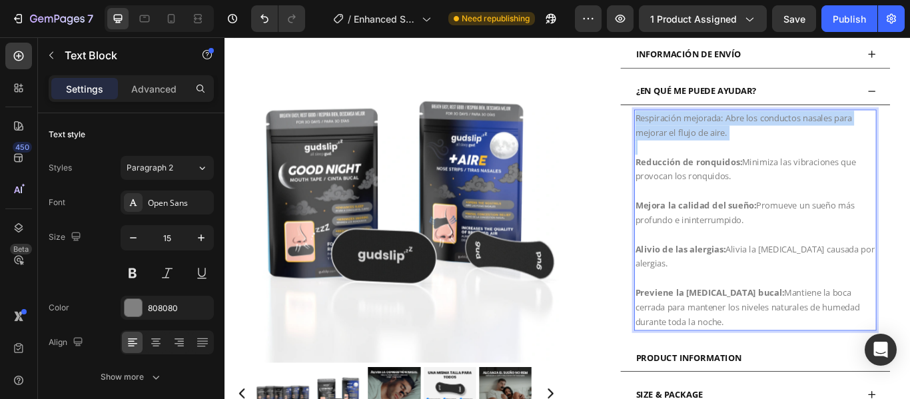
click at [772, 123] on p "Respiración mejorada: Abre los conductos nasales para mejorar el flujo de aire." at bounding box center [843, 140] width 280 height 34
click at [795, 123] on p "Respiración mejorada: Abre los conductos nasales para mejorar el flujo de aire." at bounding box center [843, 140] width 280 height 34
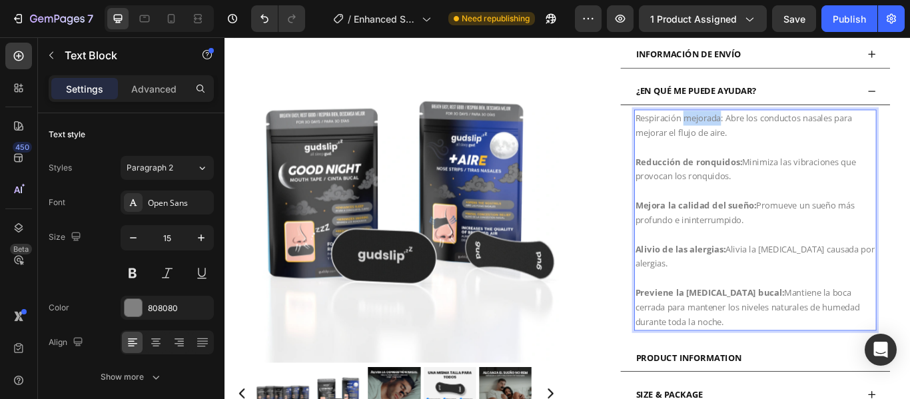
click at [795, 123] on p "Respiración mejorada: Abre los conductos nasales para mejorar el flujo de aire." at bounding box center [843, 140] width 280 height 34
click at [809, 123] on p "Respiración mejorada: Abre los conductos nasales para mejorar el flujo de aire." at bounding box center [843, 140] width 280 height 34
click at [831, 176] on p "Reducción de ronquidos: Minimiza las vibraciones que provocan los ronquidos." at bounding box center [843, 181] width 280 height 51
click at [802, 123] on p "Respiración mejorada: Abre los conductos nasales para mejorar el flujo de aire." at bounding box center [843, 140] width 280 height 34
click at [803, 123] on p "Respiración mejorada: Abre los conductos nasales para mejorar el flujo de aire." at bounding box center [843, 140] width 280 height 34
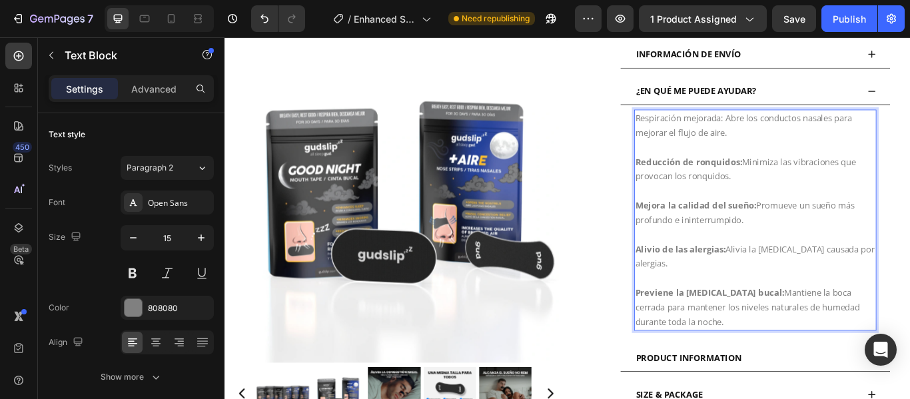
click at [800, 123] on p "Respiración mejorada: Abre los conductos nasales para mejorar el flujo de aire." at bounding box center [843, 140] width 280 height 34
click at [800, 175] on strong "Reducción de ronquidos:" at bounding box center [765, 181] width 125 height 13
copy strong "ronquidos"
click at [726, 123] on p "Respiración mejorada: Abre los conductos nasales para mejorar el flujo de aire." at bounding box center [843, 140] width 280 height 34
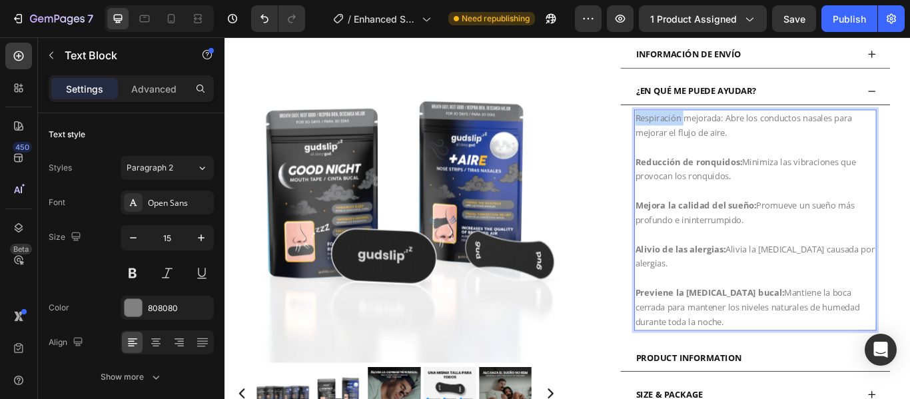
click at [726, 123] on p "Respiración mejorada: Abre los conductos nasales para mejorar el flujo de aire." at bounding box center [843, 140] width 280 height 34
click at [746, 124] on strong "ronquidos" at bounding box center [728, 130] width 51 height 13
click at [748, 124] on strong "ronquidos" at bounding box center [728, 130] width 51 height 13
click at [779, 123] on p "eRronquidos mejorada: Abre los conductos nasales para mejorar el flujo de aire." at bounding box center [843, 140] width 280 height 34
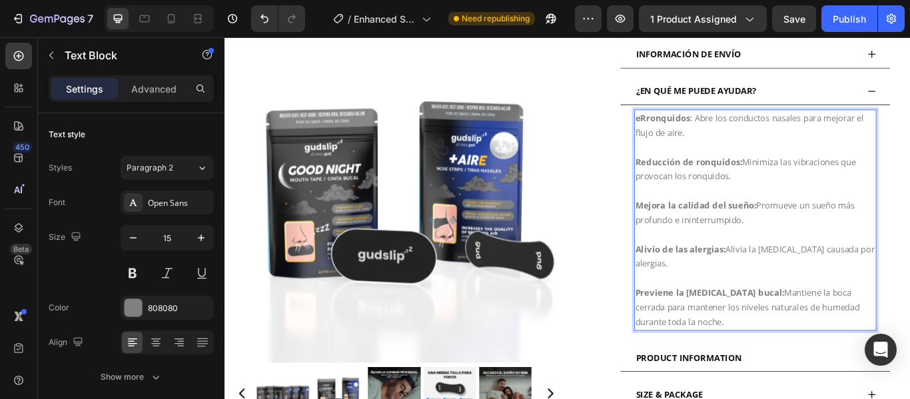
click at [766, 123] on p "eRronquidos : Abre los conductos nasales para mejorar el flujo de aire." at bounding box center [843, 140] width 280 height 34
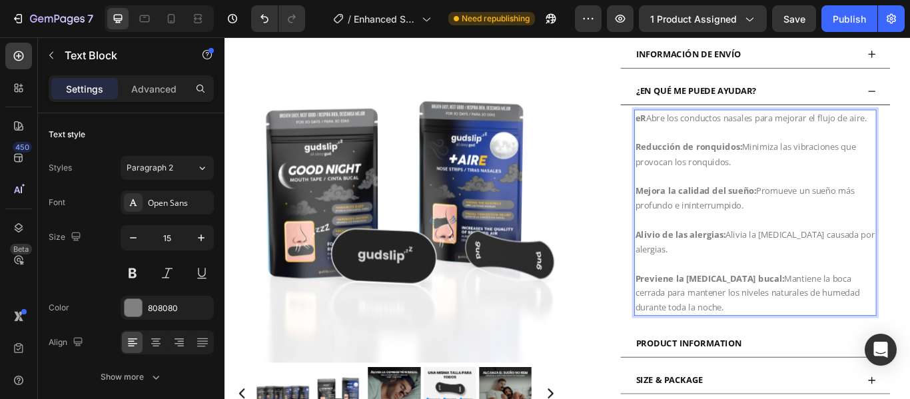
click at [704, 124] on strong "eR" at bounding box center [709, 130] width 13 height 13
click at [707, 123] on p "R Abre los conductos nasales para mejorar el flujo de aire." at bounding box center [843, 131] width 280 height 17
click at [704, 123] on p "R Abre los conductos nasales para mejorar el flujo de aire." at bounding box center [843, 131] width 280 height 17
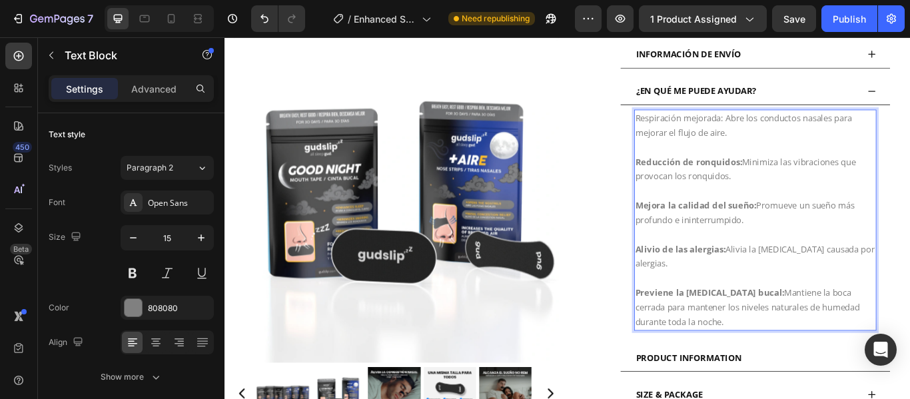
click at [804, 123] on p "Respiración mejorada: Abre los conductos nasales para mejorar el flujo de aire." at bounding box center [843, 140] width 280 height 34
click at [802, 123] on p "Respiración mejorada: Abre los conductos nasales para mejorar el flujo de aire." at bounding box center [843, 140] width 280 height 34
drag, startPoint x: 802, startPoint y: 119, endPoint x: 697, endPoint y: 123, distance: 104.6
click at [703, 123] on p "Respiración mejorada: Abre los conductos nasales para mejorar el flujo de aire." at bounding box center [843, 140] width 280 height 34
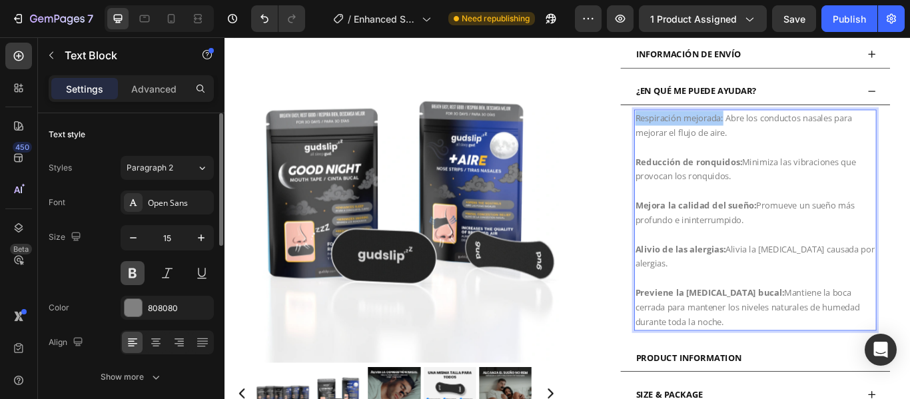
click at [133, 269] on button at bounding box center [133, 273] width 24 height 24
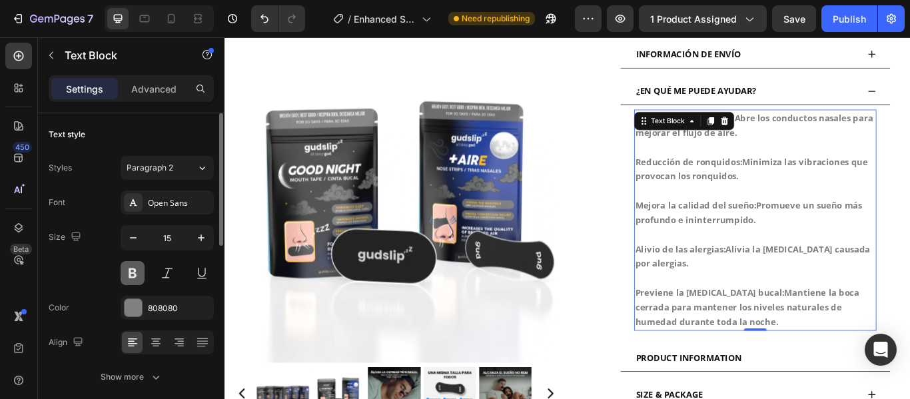
click at [133, 269] on button at bounding box center [133, 273] width 24 height 24
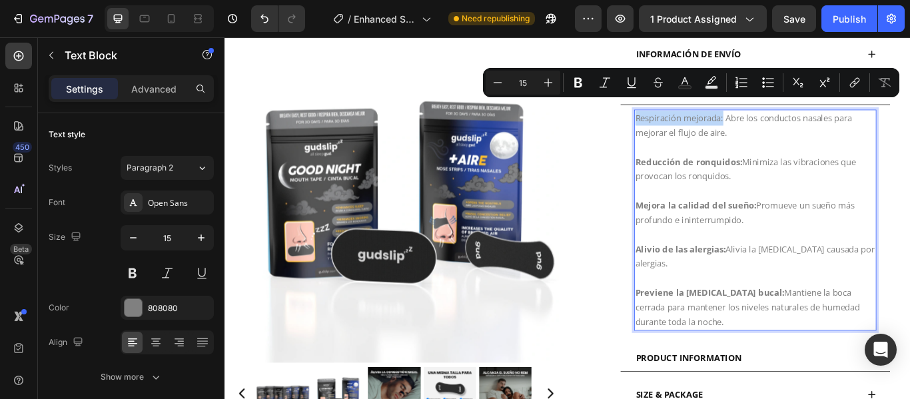
drag, startPoint x: 801, startPoint y: 119, endPoint x: 699, endPoint y: 117, distance: 101.9
click at [703, 123] on p "Respiración mejorada: Abre los conductos nasales para mejorar el flujo de aire." at bounding box center [843, 140] width 280 height 34
drag, startPoint x: 580, startPoint y: 84, endPoint x: 573, endPoint y: 81, distance: 7.8
click at [573, 81] on icon "Editor contextual toolbar" at bounding box center [577, 82] width 13 height 13
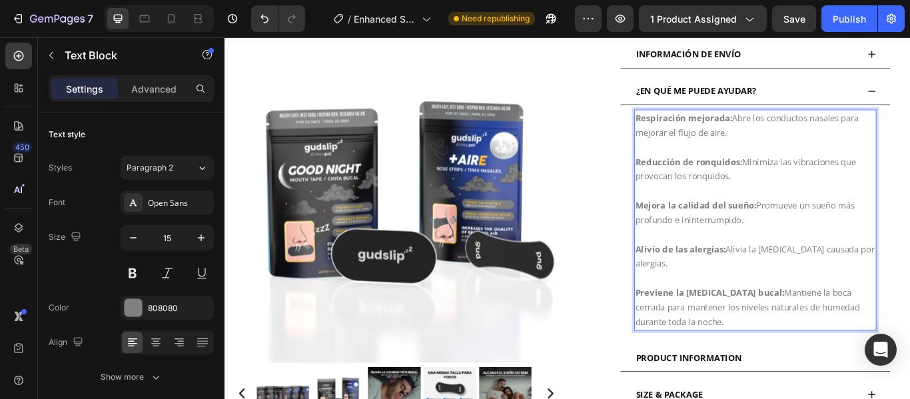
click at [909, 268] on p "Alivio de las alergias: Alivia la [MEDICAL_DATA] causada por alergias." at bounding box center [843, 283] width 280 height 51
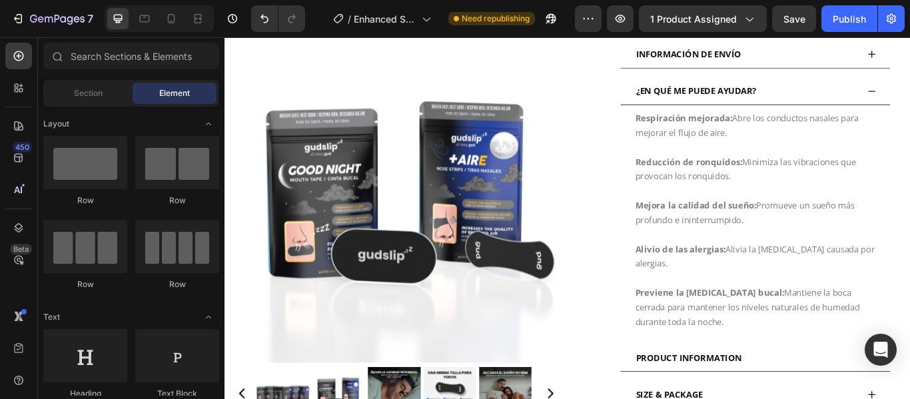
scroll to position [922, 0]
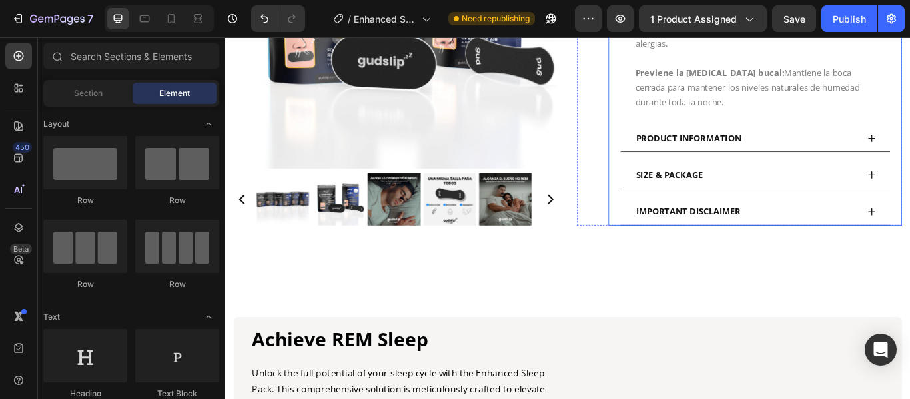
click at [819, 148] on span "PRODUCT INFORMATION" at bounding box center [764, 154] width 123 height 13
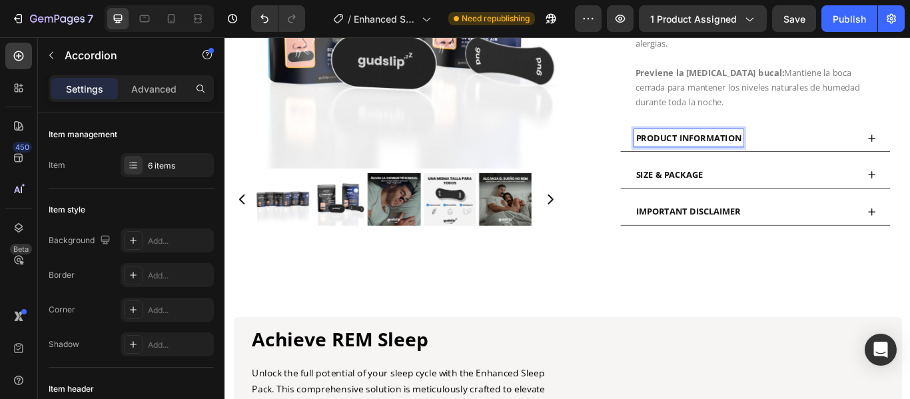
click at [819, 148] on span "PRODUCT INFORMATION" at bounding box center [764, 154] width 123 height 13
drag, startPoint x: 821, startPoint y: 142, endPoint x: 697, endPoint y: 143, distance: 124.5
click at [701, 144] on div "PRODUCT INFORMATION" at bounding box center [764, 154] width 127 height 21
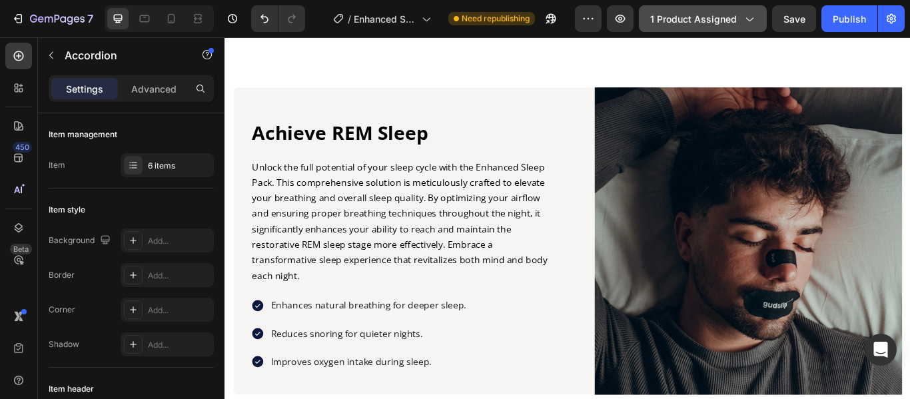
scroll to position [654, 0]
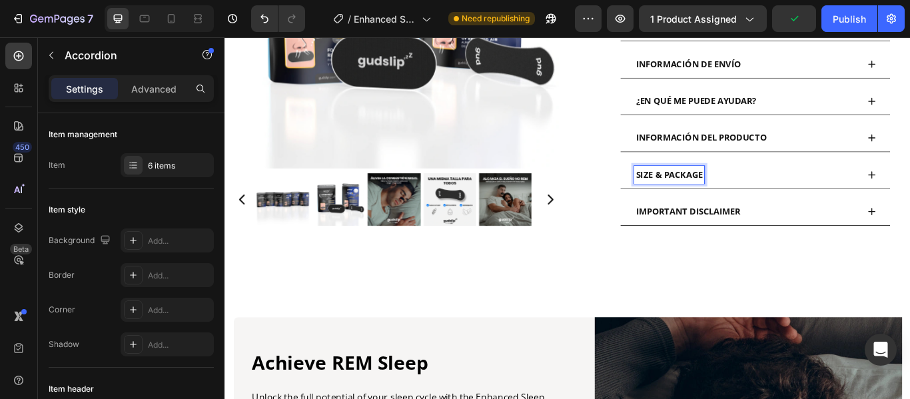
click at [775, 190] on span "SIZE & PACKAGE" at bounding box center [742, 196] width 78 height 13
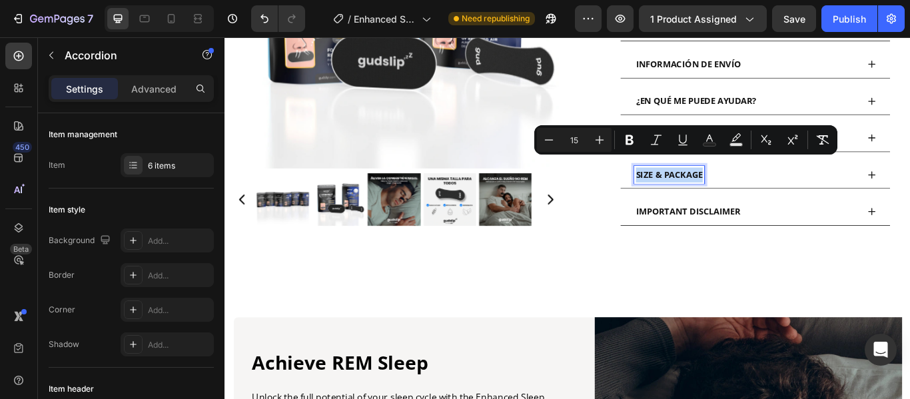
drag, startPoint x: 775, startPoint y: 184, endPoint x: 695, endPoint y: 185, distance: 79.9
click at [701, 187] on div "SIZE & PACKAGE" at bounding box center [742, 197] width 82 height 21
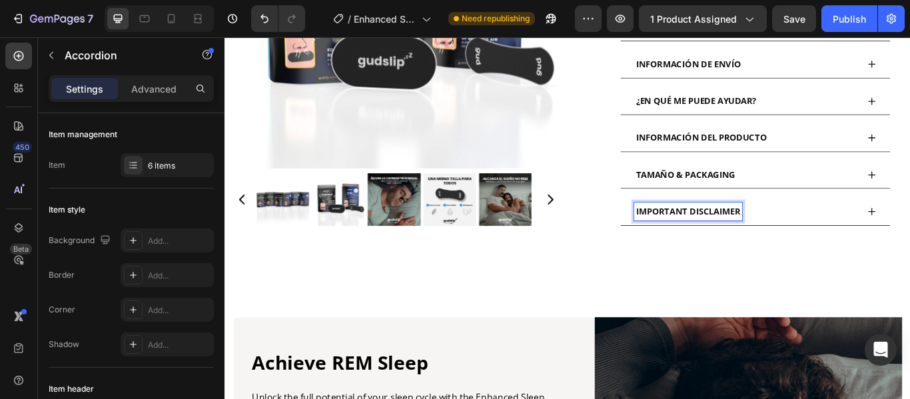
click at [821, 230] on div "IMPORTANT DISCLAIMER" at bounding box center [764, 240] width 126 height 21
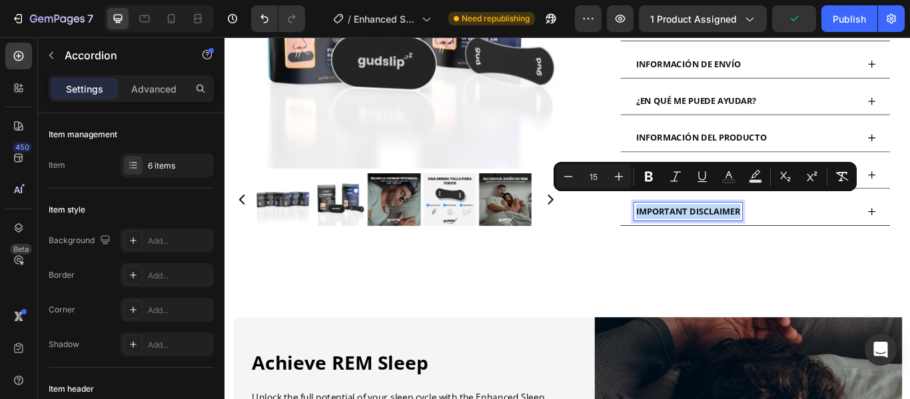
drag, startPoint x: 821, startPoint y: 228, endPoint x: 694, endPoint y: 230, distance: 127.2
click at [694, 230] on div "IMPORTANT DISCLAIMER" at bounding box center [842, 240] width 314 height 33
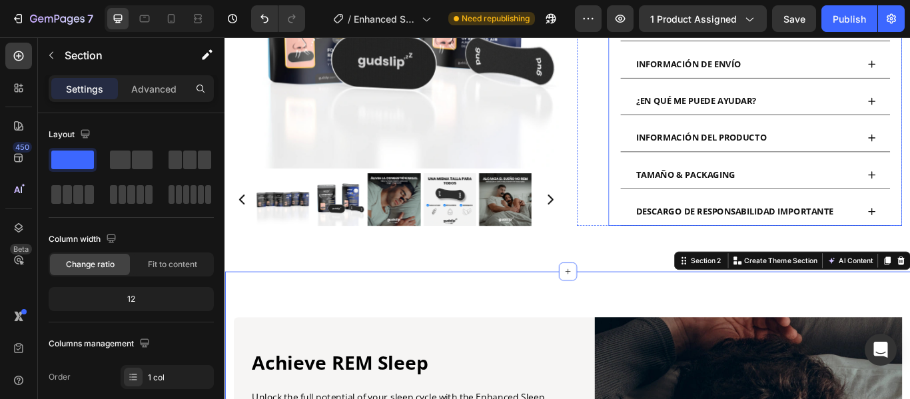
click at [909, 224] on div "DESCARGO DE RESPONSABILIDAD IMPORTANTE" at bounding box center [842, 240] width 314 height 33
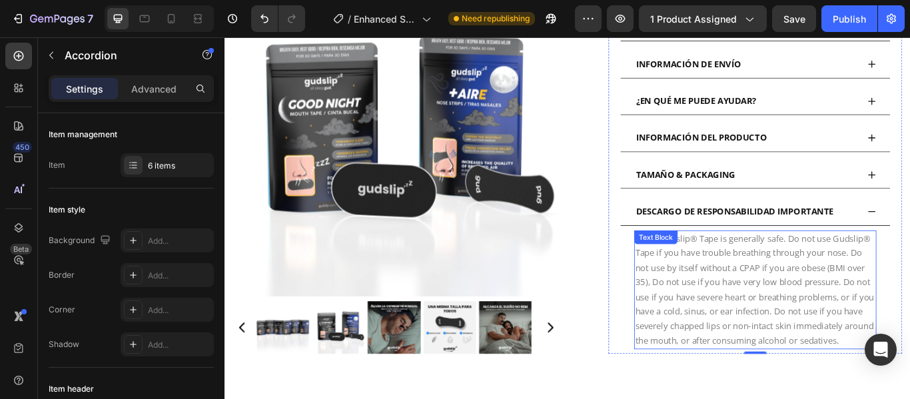
click at [803, 396] on p "While Gudslip® Tape is generally safe. Do not use Gudslip® Tape if you have tro…" at bounding box center [843, 332] width 280 height 136
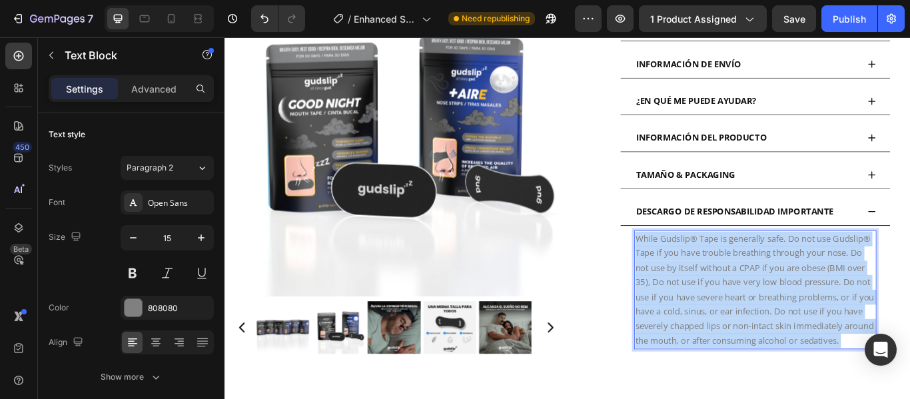
drag, startPoint x: 803, startPoint y: 396, endPoint x: 748, endPoint y: 318, distance: 95.0
click at [748, 318] on p "While Gudslip® Tape is generally safe. Do not use Gudslip® Tape if you have tro…" at bounding box center [843, 332] width 280 height 136
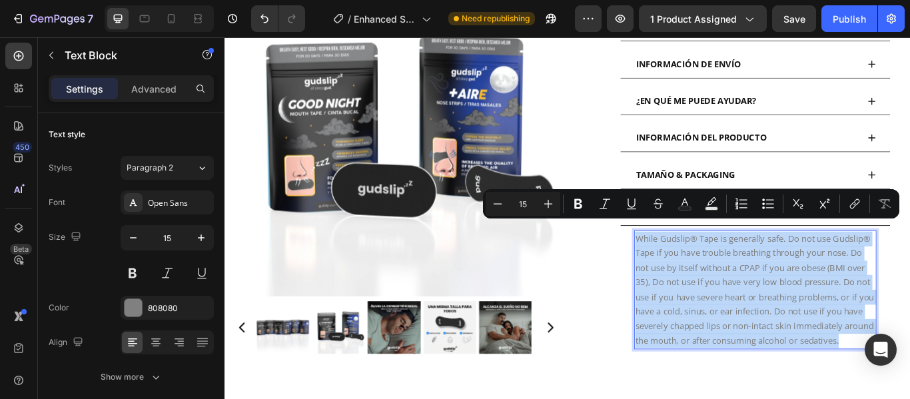
drag, startPoint x: 796, startPoint y: 395, endPoint x: 702, endPoint y: 263, distance: 161.9
click at [703, 264] on p "While Gudslip® Tape is generally safe. Do not use Gudslip® Tape if you have tro…" at bounding box center [843, 332] width 280 height 136
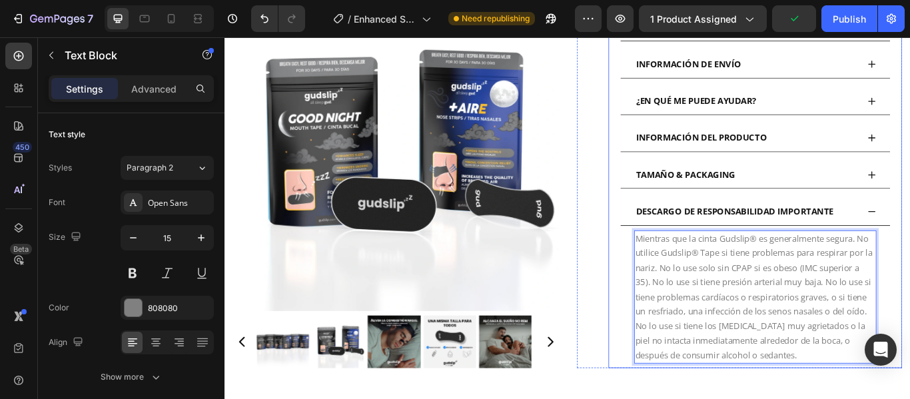
click at [800, 190] on span "TAMAÑO & PACKAGING" at bounding box center [761, 196] width 116 height 13
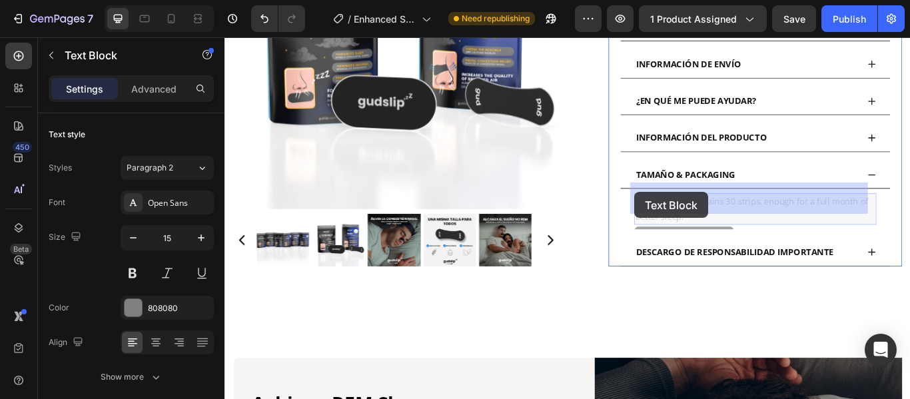
drag, startPoint x: 786, startPoint y: 232, endPoint x: 754, endPoint y: 232, distance: 31.3
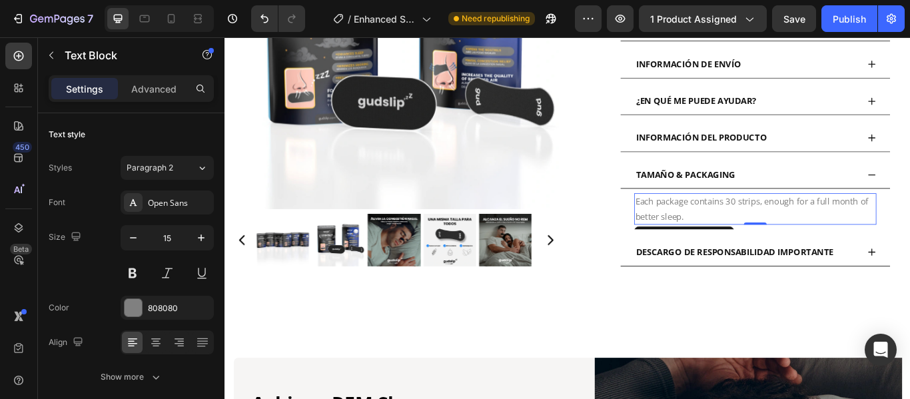
click at [781, 226] on p "Each package contains 30 strips, enough for a full month of better sleep." at bounding box center [843, 237] width 280 height 34
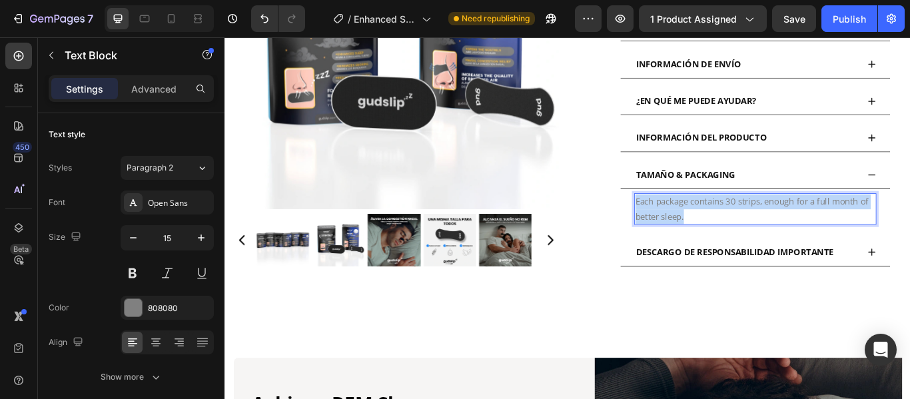
drag, startPoint x: 770, startPoint y: 232, endPoint x: 698, endPoint y: 215, distance: 74.5
click at [703, 220] on p "Each package contains 30 strips, enough for a full month of better sleep." at bounding box center [843, 237] width 280 height 34
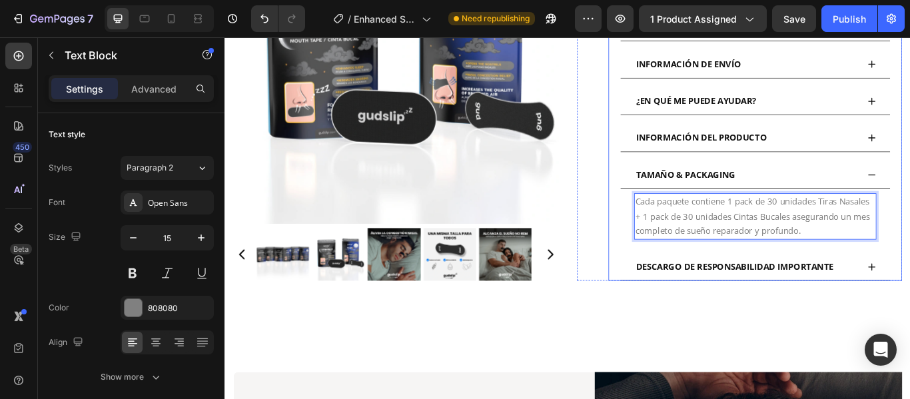
click at [880, 147] on div "INFORMACIÓN DEL PRODUCTO" at bounding box center [831, 154] width 261 height 21
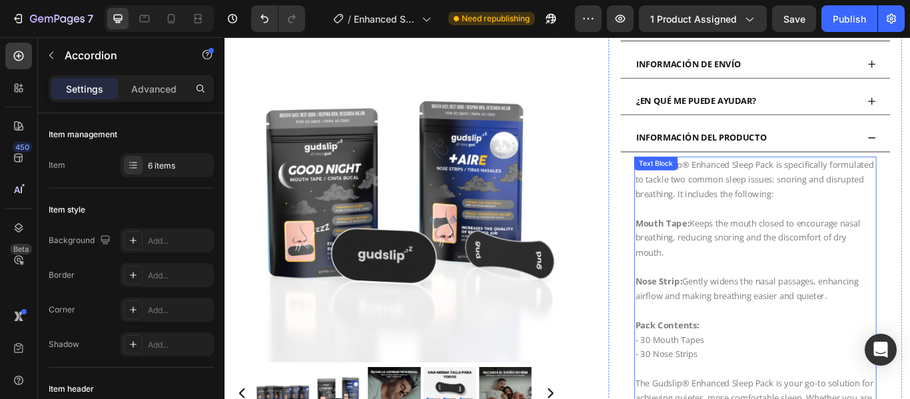
click at [711, 201] on p "The Gudslip® Enhanced Sleep Pack is specifically formulated to tackle two commo…" at bounding box center [843, 203] width 280 height 51
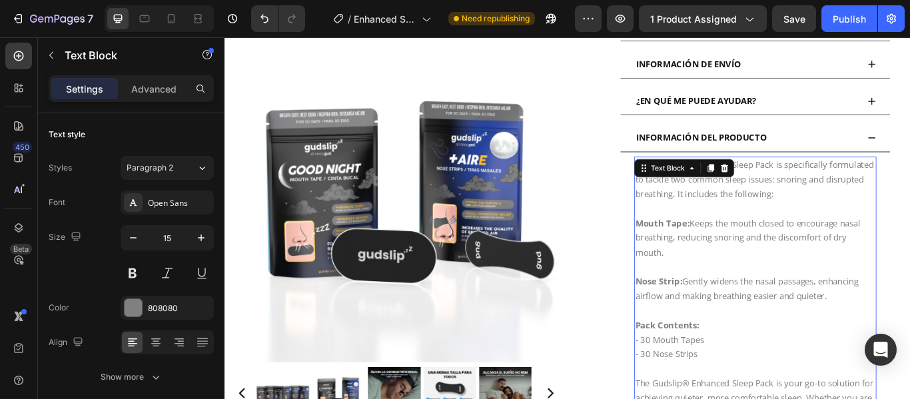
click at [711, 201] on p "The Gudslip® Enhanced Sleep Pack is specifically formulated to tackle two commo…" at bounding box center [843, 203] width 280 height 51
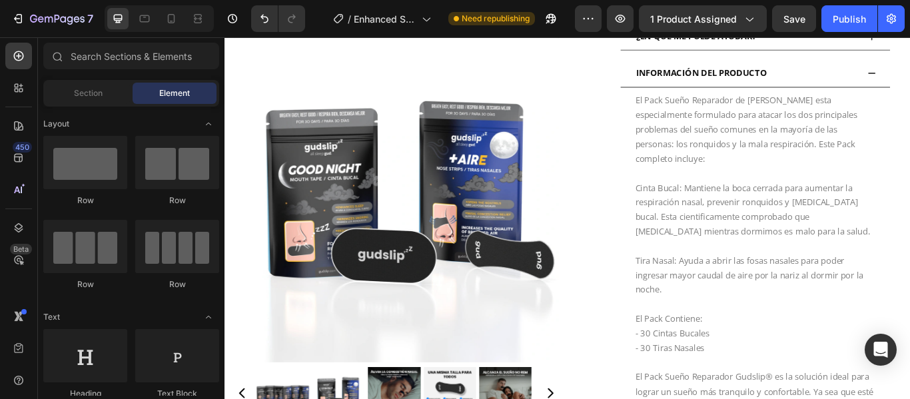
scroll to position [707, 0]
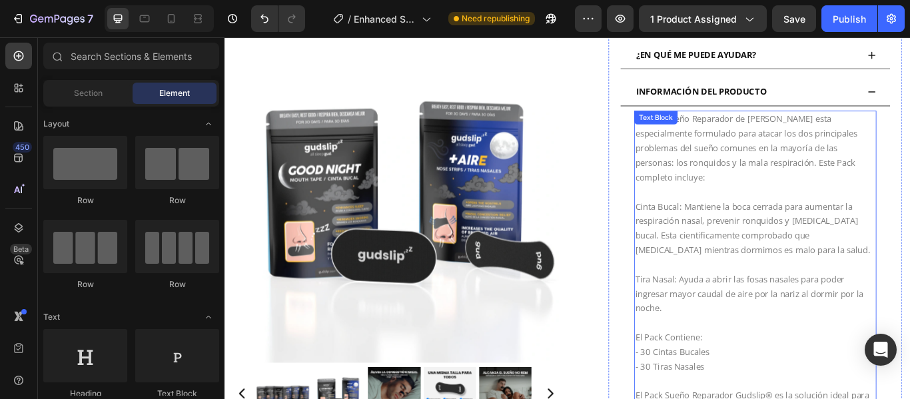
click at [754, 226] on p "Cinta Bucal: Mantiene la boca cerrada para aumentar la respiración nasal, preve…" at bounding box center [843, 260] width 280 height 68
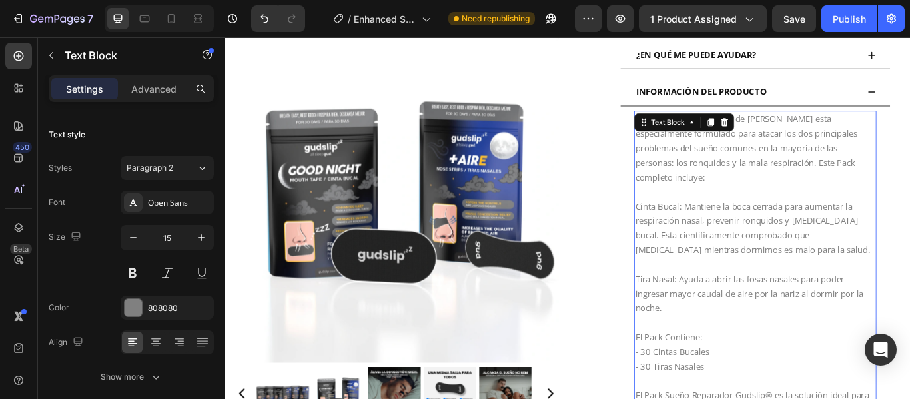
click at [750, 226] on p "Cinta Bucal: Mantiene la boca cerrada para aumentar la respiración nasal, preve…" at bounding box center [843, 260] width 280 height 68
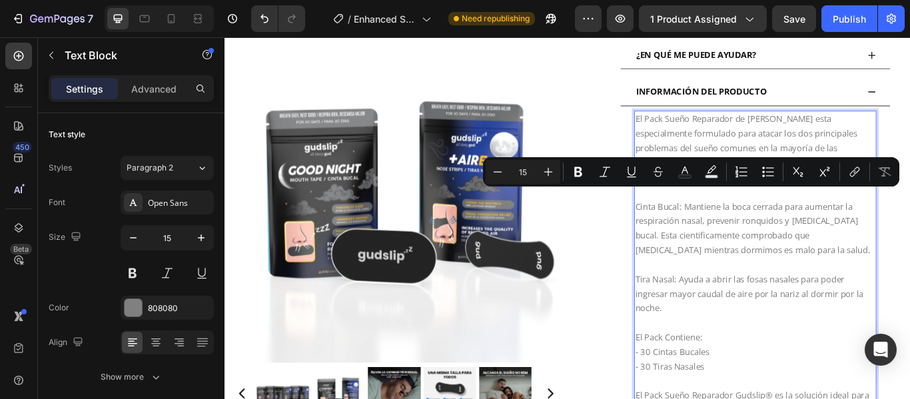
click at [750, 226] on p "Cinta Bucal: Mantiene la boca cerrada para aumentar la respiración nasal, preve…" at bounding box center [843, 260] width 280 height 68
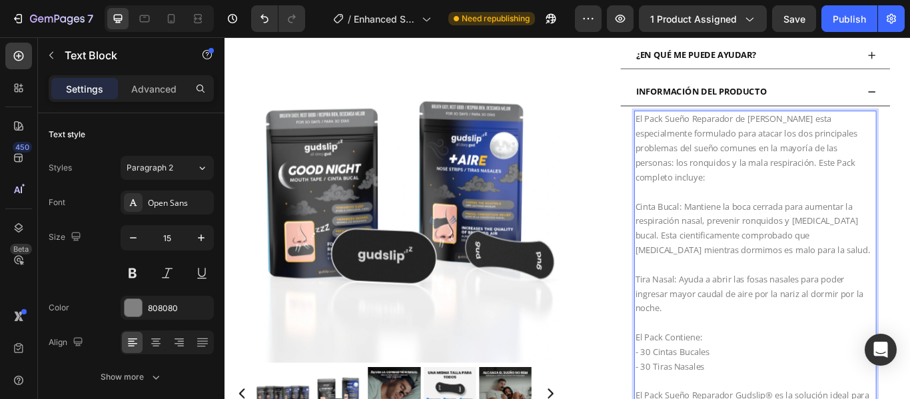
click at [752, 226] on p "Cinta Bucal: Mantiene la boca cerrada para aumentar la respiración nasal, preve…" at bounding box center [843, 260] width 280 height 68
drag, startPoint x: 752, startPoint y: 221, endPoint x: 699, endPoint y: 220, distance: 53.3
click at [703, 226] on p "Cinta Bucal: Mantiene la boca cerrada para aumentar la respiración nasal, preve…" at bounding box center [843, 260] width 280 height 68
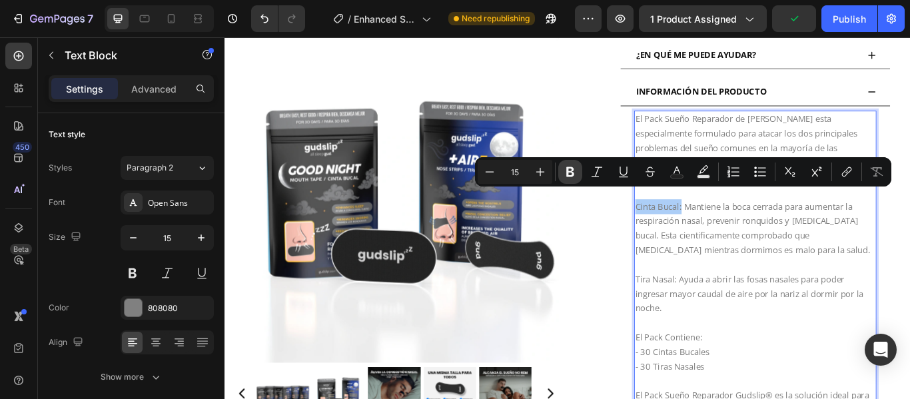
drag, startPoint x: 567, startPoint y: 173, endPoint x: 489, endPoint y: 262, distance: 118.0
click at [567, 173] on icon "Editor contextual toolbar" at bounding box center [570, 172] width 8 height 10
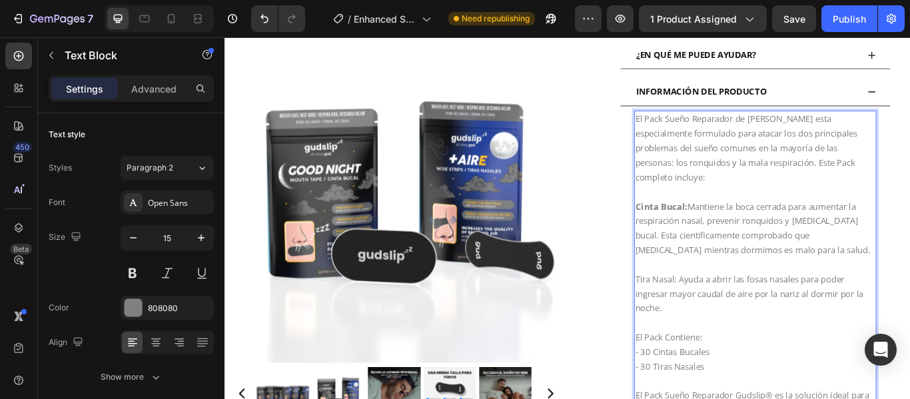
click at [746, 308] on p "Tira Nasal: Ayuda a abrir las fosas nasales para poder ingresar mayor caudal de…" at bounding box center [843, 328] width 280 height 68
drag, startPoint x: 746, startPoint y: 306, endPoint x: 699, endPoint y: 302, distance: 47.4
click at [703, 302] on p "Tira Nasal: Ayuda a abrir las fosas nasales para poder ingresar mayor caudal de…" at bounding box center [843, 328] width 280 height 68
click at [714, 306] on p "Tira Nasal: Ayuda a abrir las fosas nasales para poder ingresar mayor caudal de…" at bounding box center [843, 328] width 280 height 68
click at [748, 309] on p "Tira Nasal: Ayuda a abrir las fosas nasales para poder ingresar mayor caudal de…" at bounding box center [843, 328] width 280 height 68
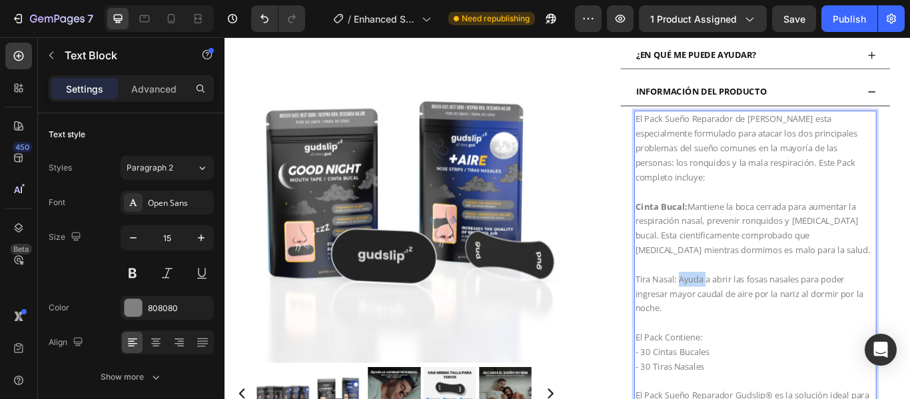
click at [748, 309] on p "Tira Nasal: Ayuda a abrir las fosas nasales para poder ingresar mayor caudal de…" at bounding box center [843, 328] width 280 height 68
click at [748, 307] on p "Tira Nasal: Ayuda a abrir las fosas nasales para poder ingresar mayor caudal de…" at bounding box center [843, 328] width 280 height 68
drag, startPoint x: 748, startPoint y: 307, endPoint x: 692, endPoint y: 300, distance: 56.3
click at [692, 300] on div "El Pack Sueño Reparador de [PERSON_NAME] esta especialmente formulado para atac…" at bounding box center [842, 328] width 314 height 421
click at [779, 379] on p "El Pack Contiene:" at bounding box center [843, 387] width 280 height 17
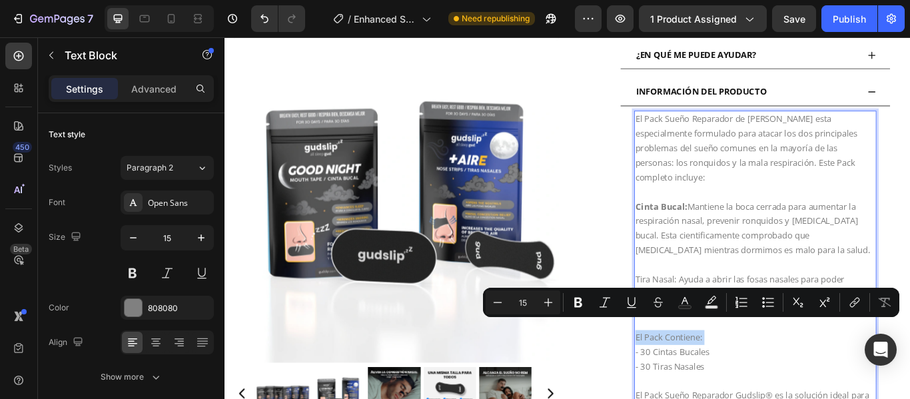
drag, startPoint x: 779, startPoint y: 376, endPoint x: 695, endPoint y: 382, distance: 84.1
click at [701, 382] on div "El Pack Sueño Reparador de [PERSON_NAME] esta especialmente formulado para atac…" at bounding box center [842, 328] width 282 height 410
click at [577, 298] on icon "Editor contextual toolbar" at bounding box center [578, 303] width 8 height 10
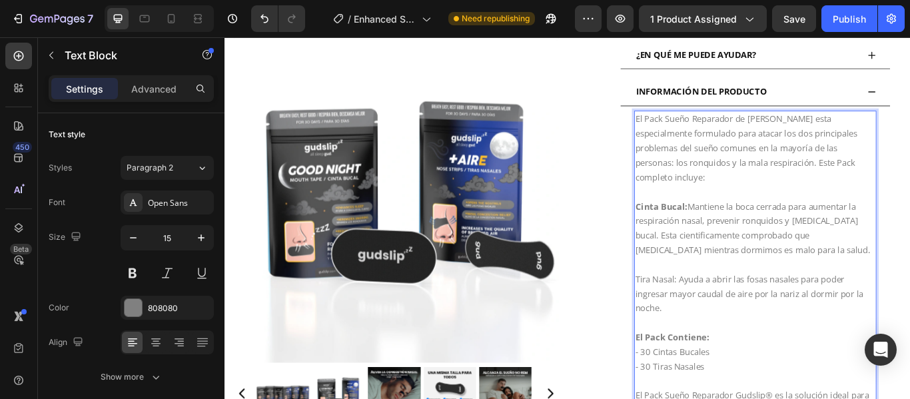
click at [749, 304] on p "Tira Nasal: Ayuda a abrir las fosas nasales para poder ingresar mayor caudal de…" at bounding box center [843, 328] width 280 height 68
drag, startPoint x: 748, startPoint y: 305, endPoint x: 692, endPoint y: 307, distance: 56.0
click at [692, 307] on div "El Pack Sueño Reparador de [PERSON_NAME] esta especialmente formulado para atac…" at bounding box center [842, 328] width 314 height 421
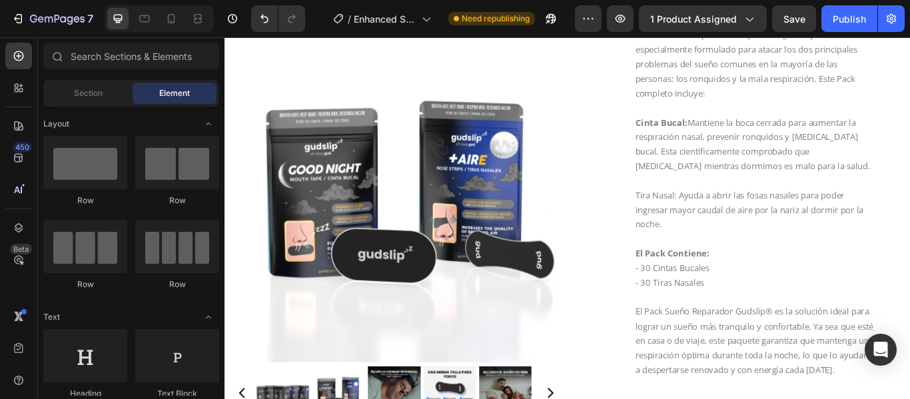
scroll to position [850, 0]
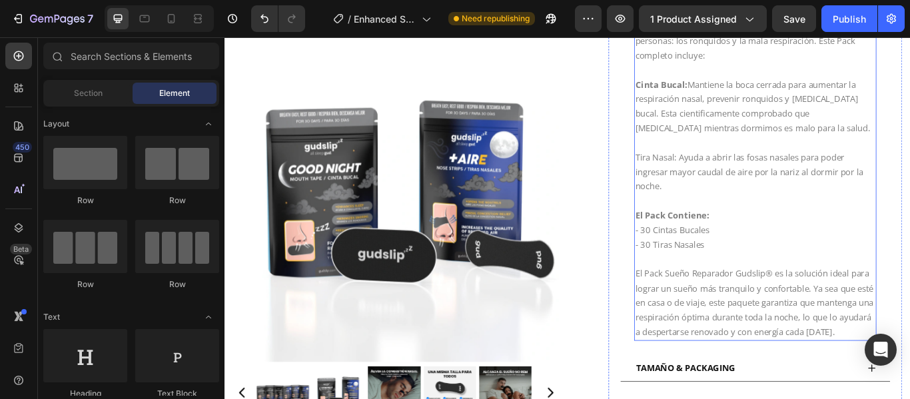
click at [746, 162] on p "Tira Nasal: Ayuda a abrir las fosas nasales para poder ingresar mayor caudal de…" at bounding box center [843, 186] width 280 height 68
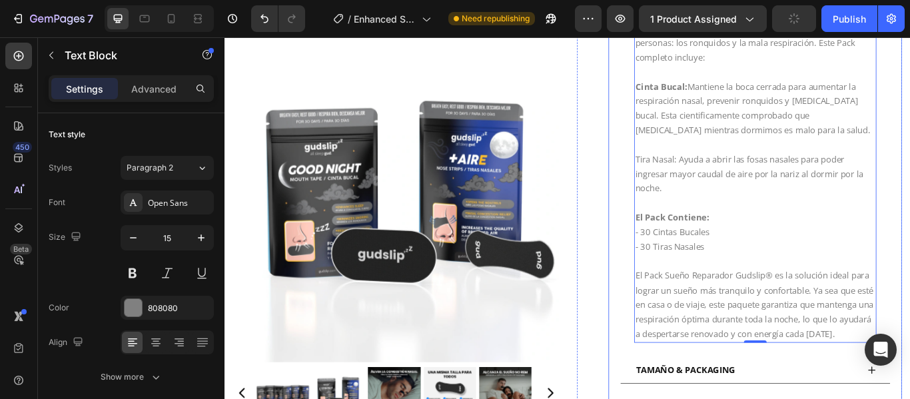
scroll to position [579, 0]
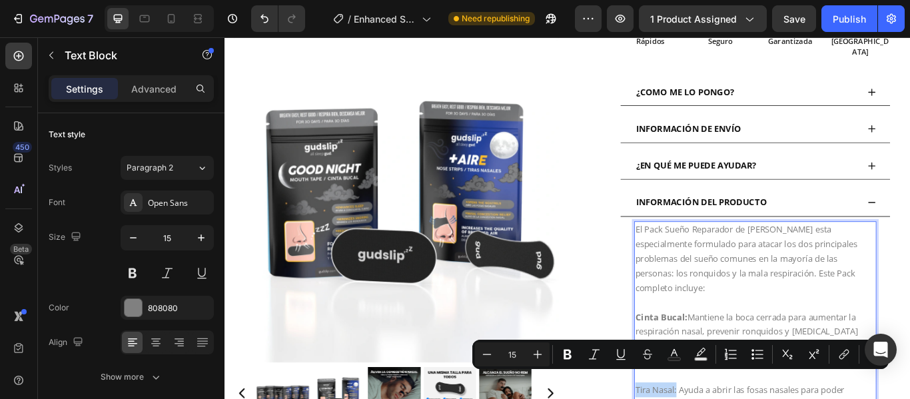
drag, startPoint x: 746, startPoint y: 435, endPoint x: 699, endPoint y: 435, distance: 46.6
click at [563, 354] on icon "Editor contextual toolbar" at bounding box center [567, 354] width 13 height 13
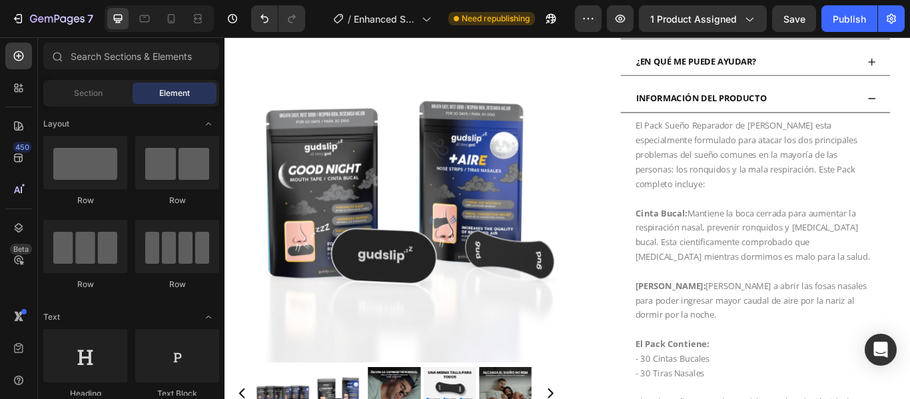
scroll to position [634, 0]
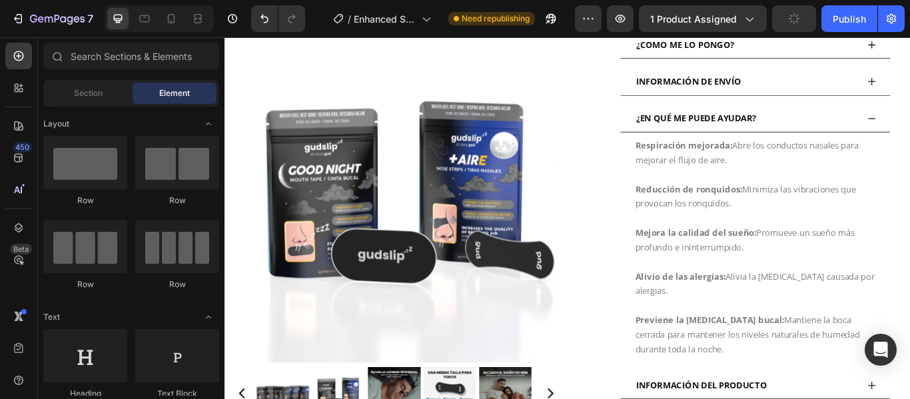
scroll to position [1070, 0]
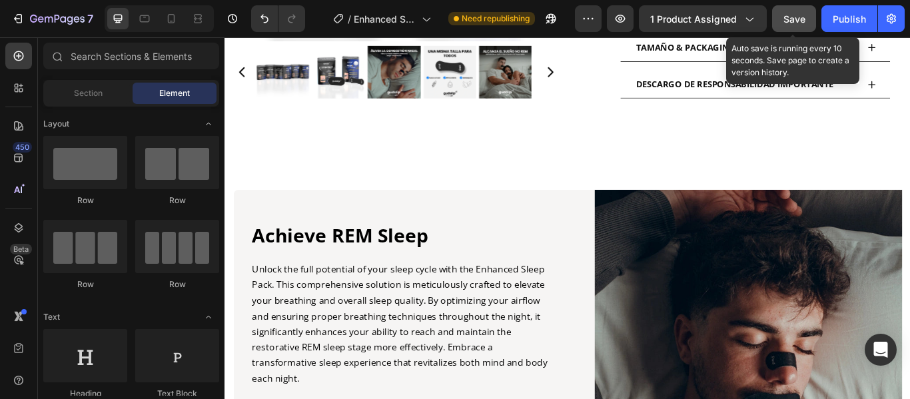
click at [798, 23] on span "Save" at bounding box center [794, 18] width 22 height 11
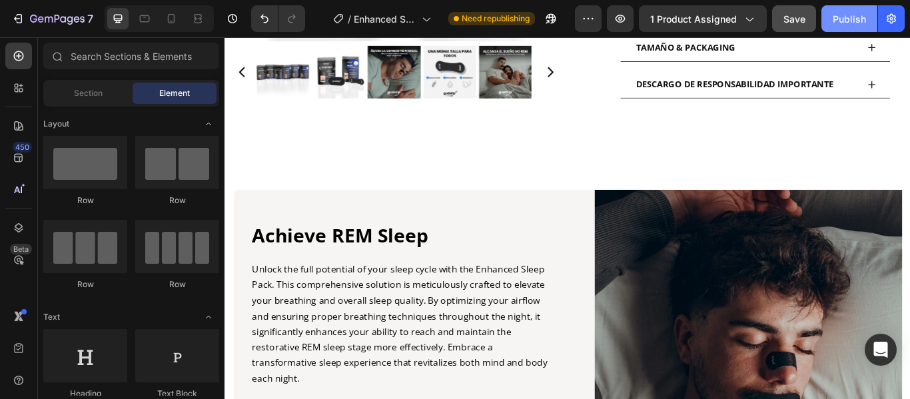
drag, startPoint x: 855, startPoint y: 23, endPoint x: 840, endPoint y: 19, distance: 15.2
click at [840, 19] on div "Publish" at bounding box center [848, 19] width 33 height 14
